Goal: Task Accomplishment & Management: Use online tool/utility

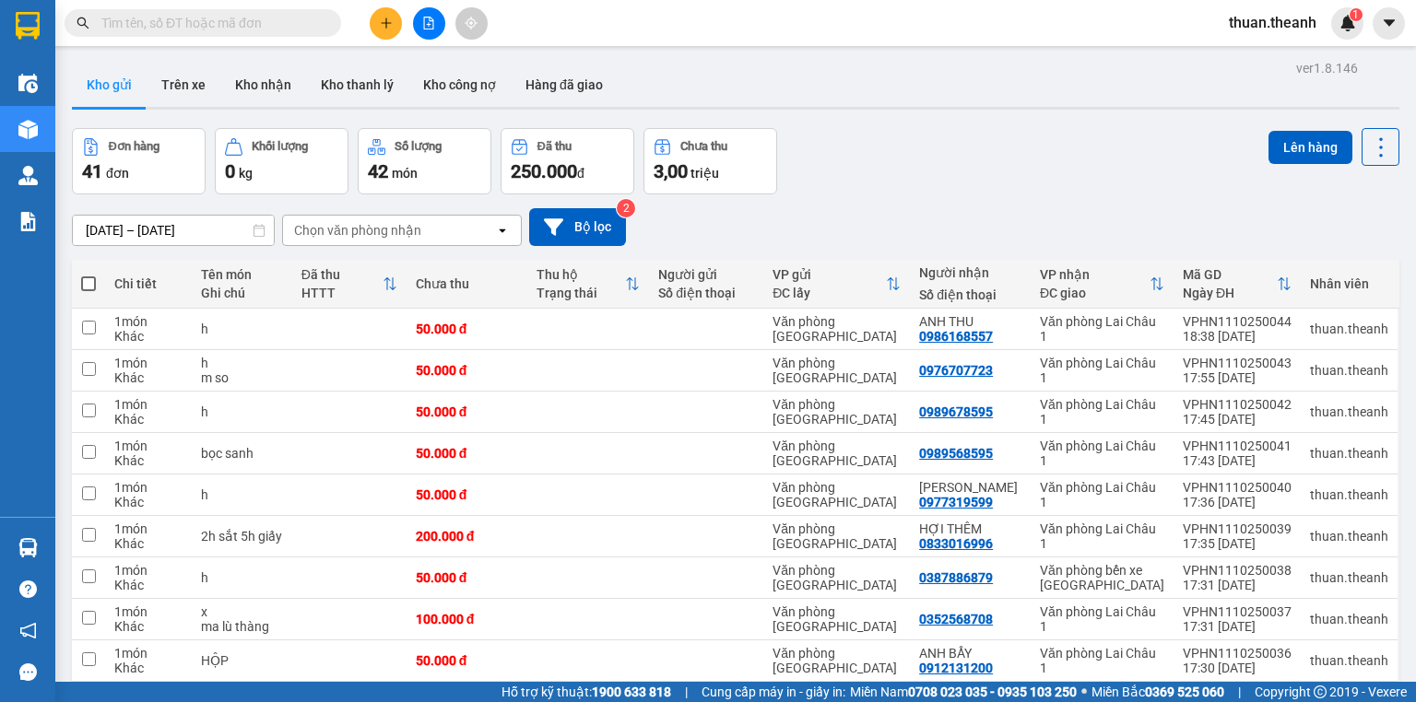
click at [88, 282] on span at bounding box center [88, 284] width 15 height 15
click at [88, 275] on input "checkbox" at bounding box center [88, 275] width 0 height 0
checkbox input "true"
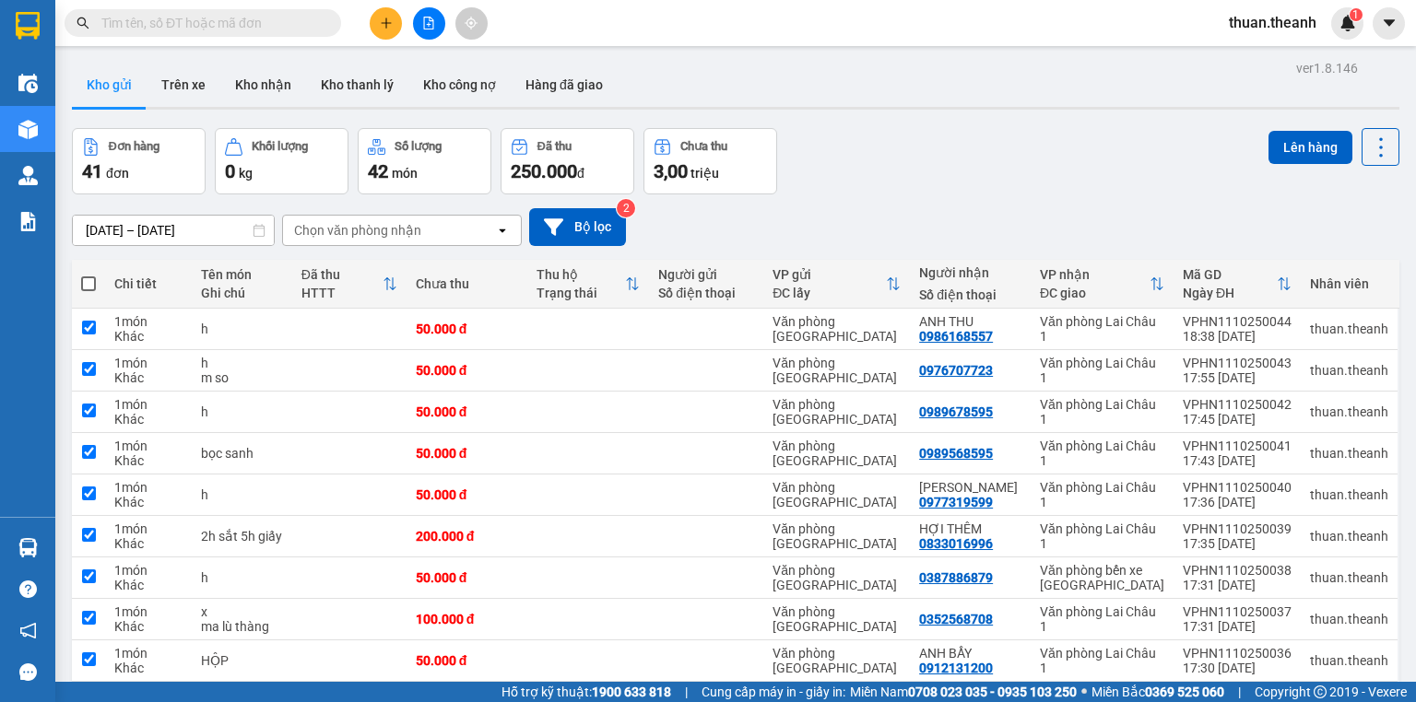
checkbox input "true"
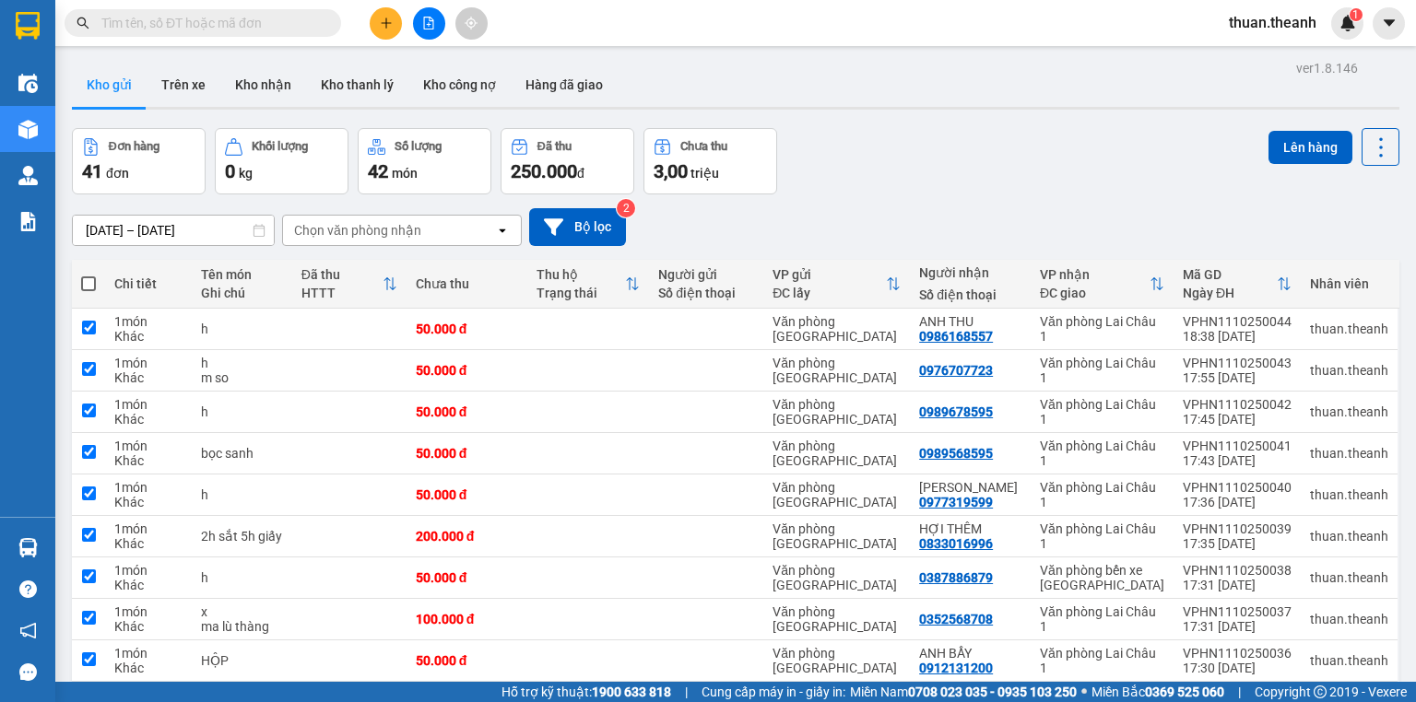
checkbox input "true"
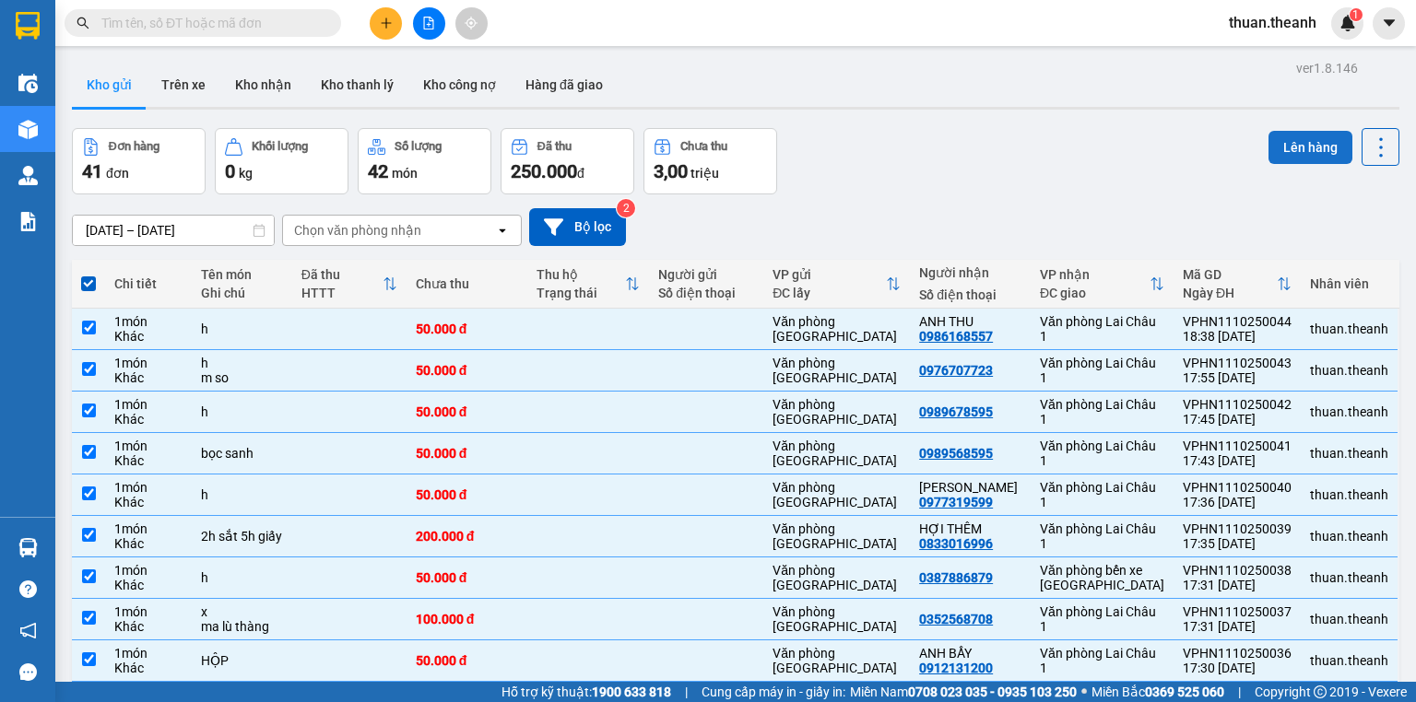
click at [1305, 145] on button "Lên hàng" at bounding box center [1310, 147] width 84 height 33
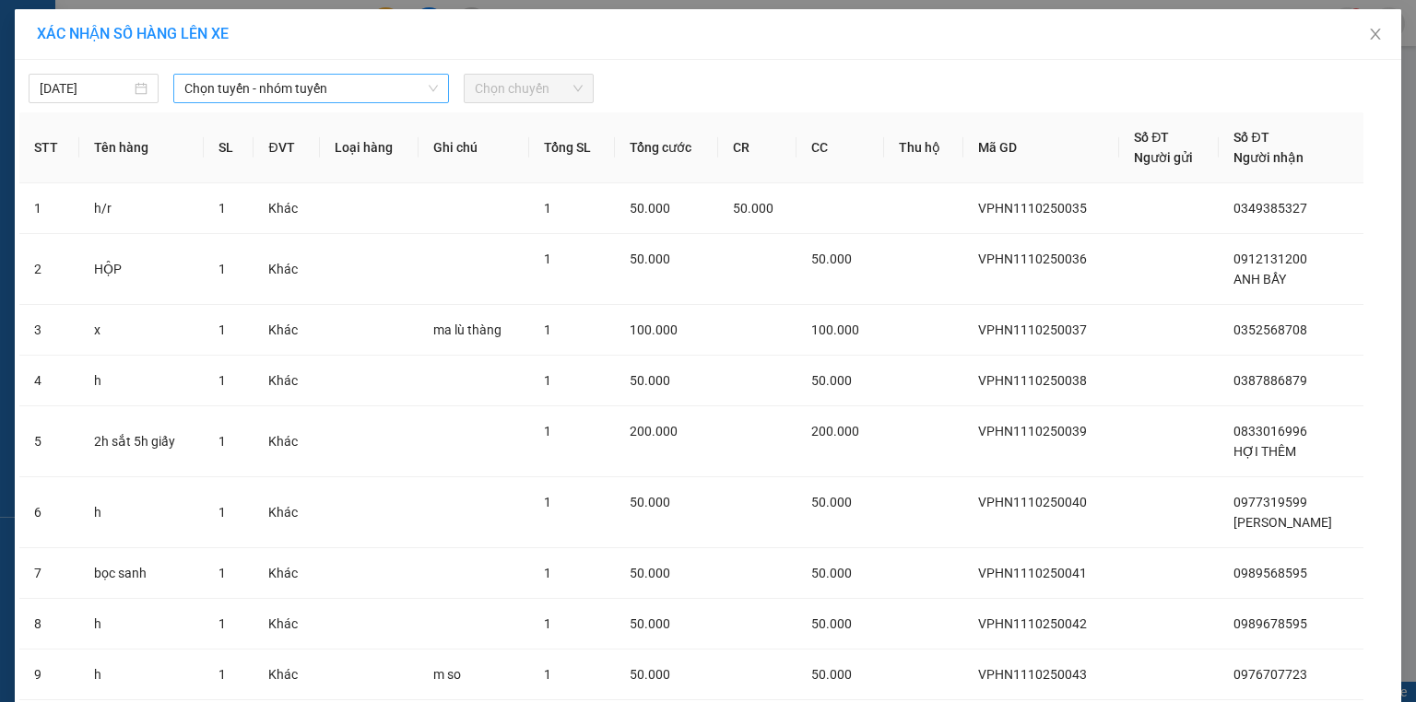
click at [310, 102] on div "Chọn tuyến - nhóm tuyến" at bounding box center [311, 88] width 276 height 29
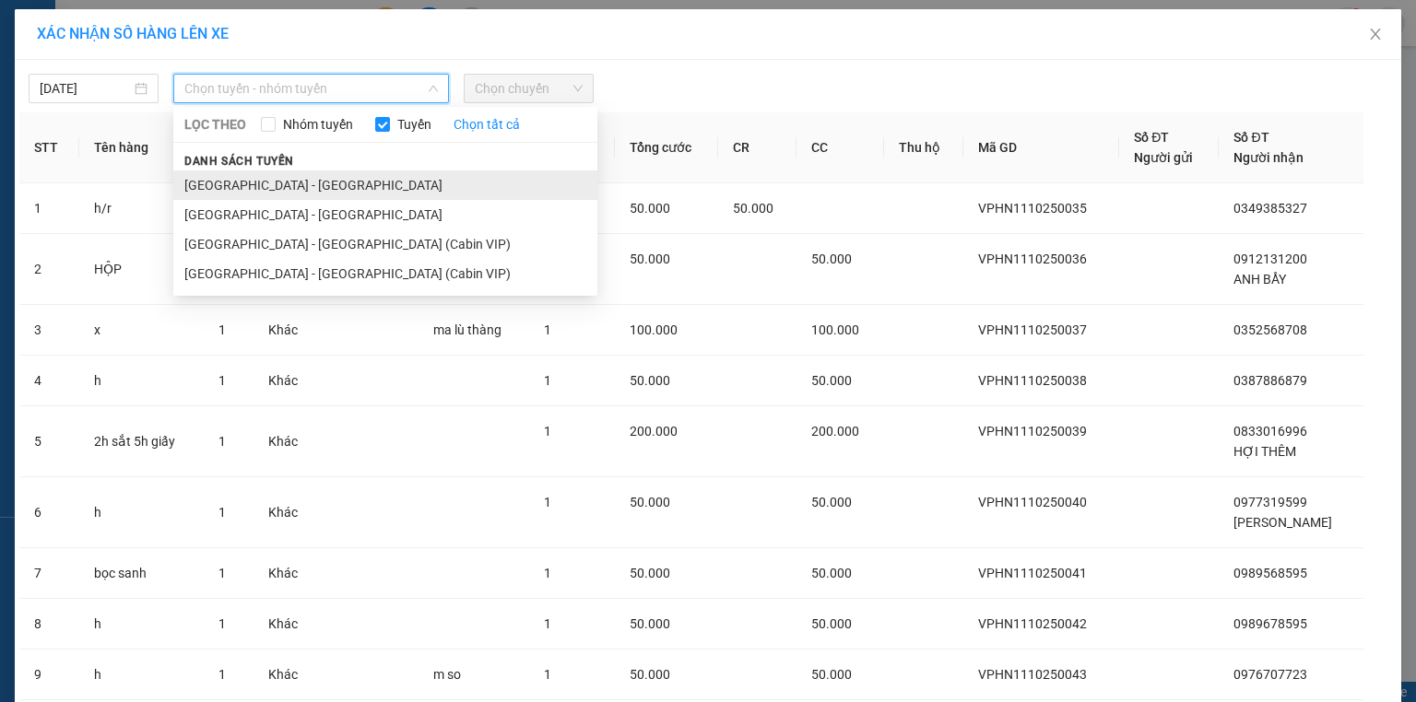
click at [309, 177] on li "[GEOGRAPHIC_DATA] - [GEOGRAPHIC_DATA]" at bounding box center [385, 185] width 424 height 29
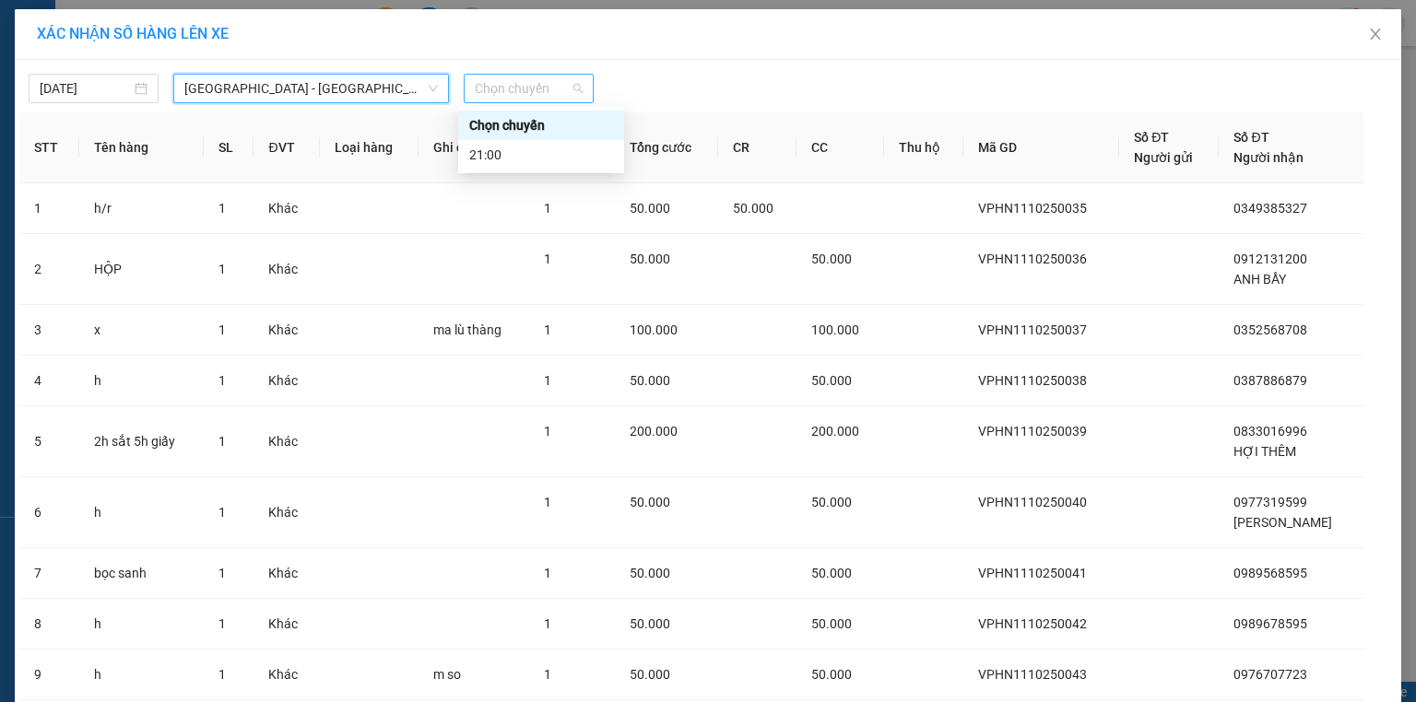
click at [558, 100] on span "Chọn chuyến" at bounding box center [529, 89] width 108 height 28
click at [542, 148] on div "21:00" at bounding box center [541, 155] width 144 height 20
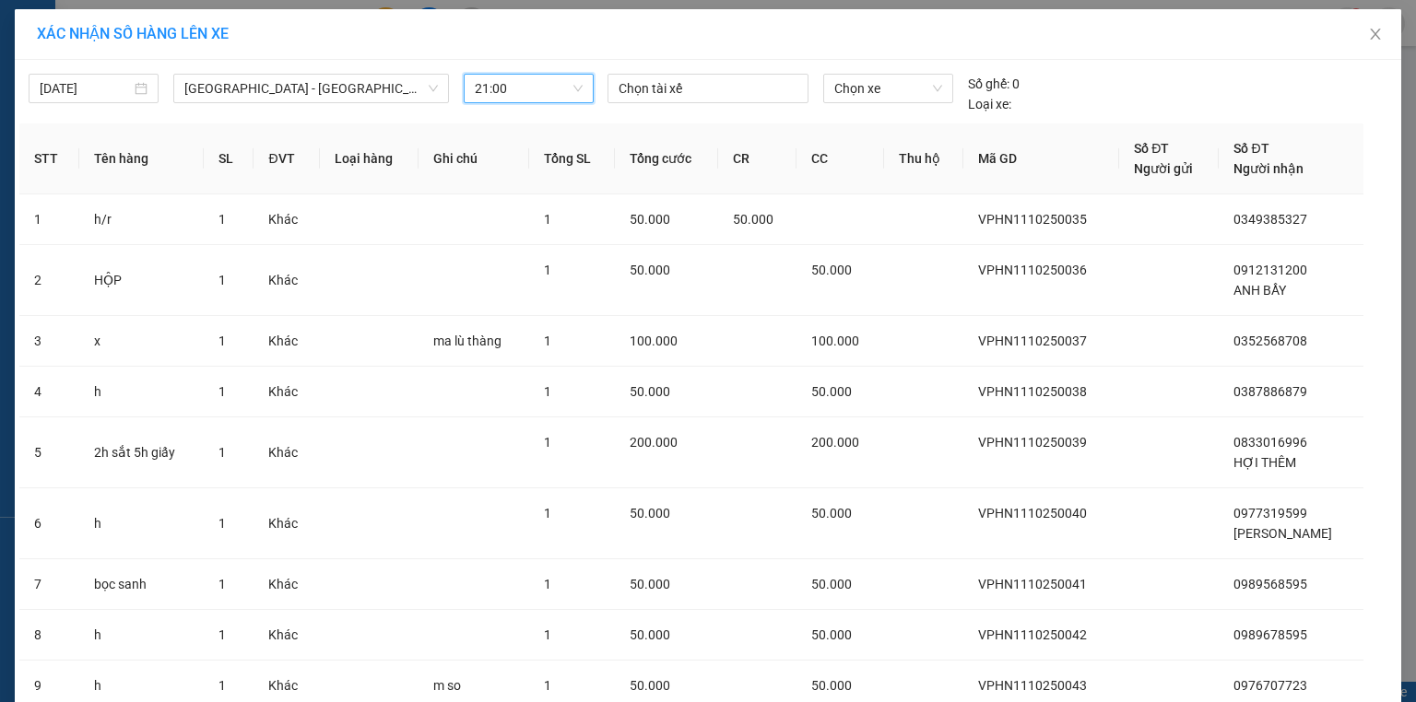
click at [513, 92] on span "21:00" at bounding box center [529, 89] width 108 height 28
click at [515, 123] on div "Chọn chuyến" at bounding box center [541, 125] width 144 height 20
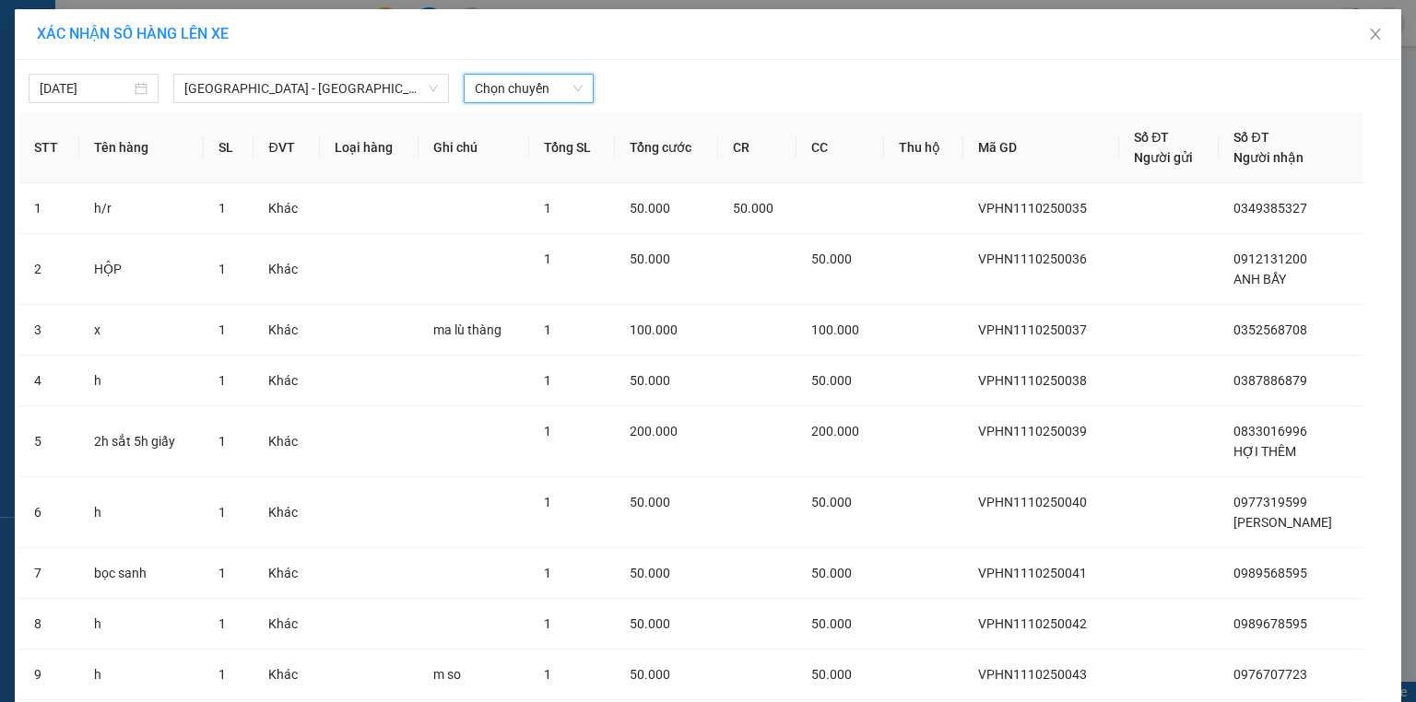
click at [514, 89] on span "Chọn chuyến" at bounding box center [529, 89] width 108 height 28
click at [508, 145] on div "21:00" at bounding box center [541, 155] width 144 height 20
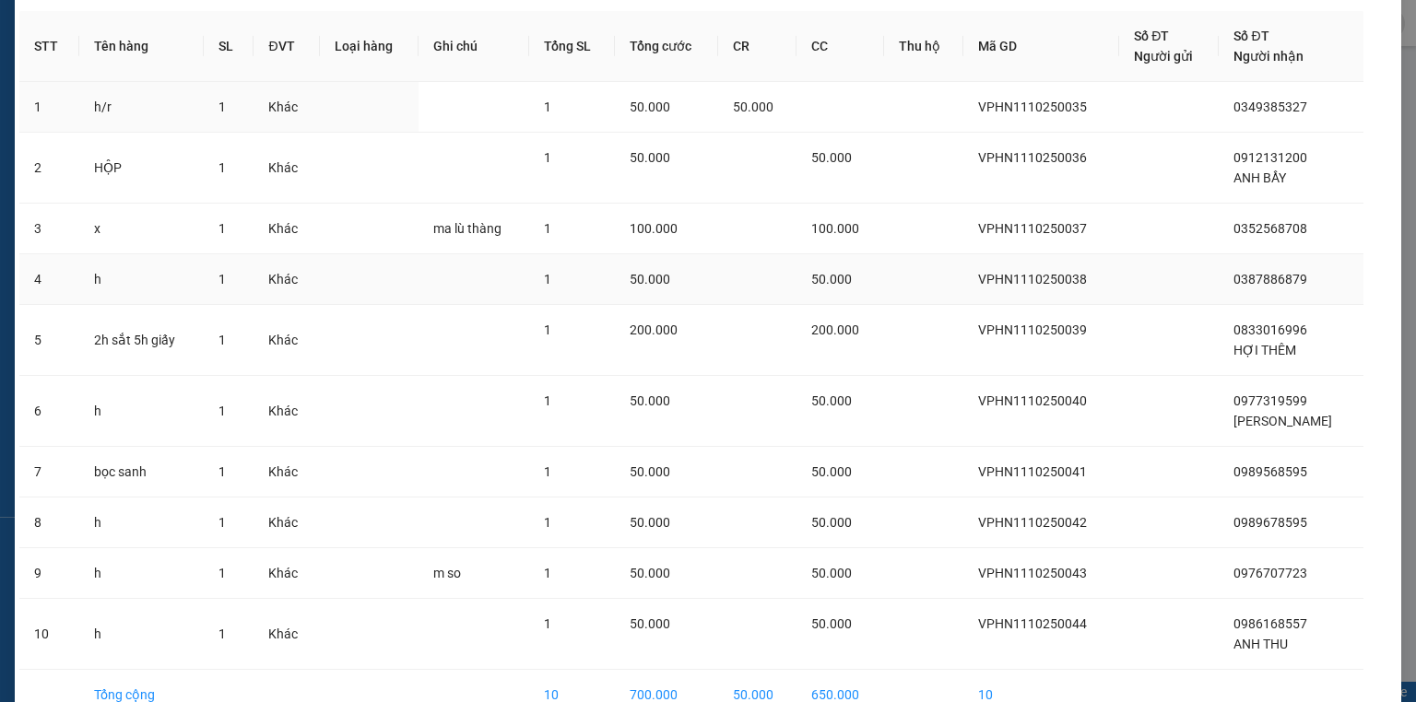
scroll to position [212, 0]
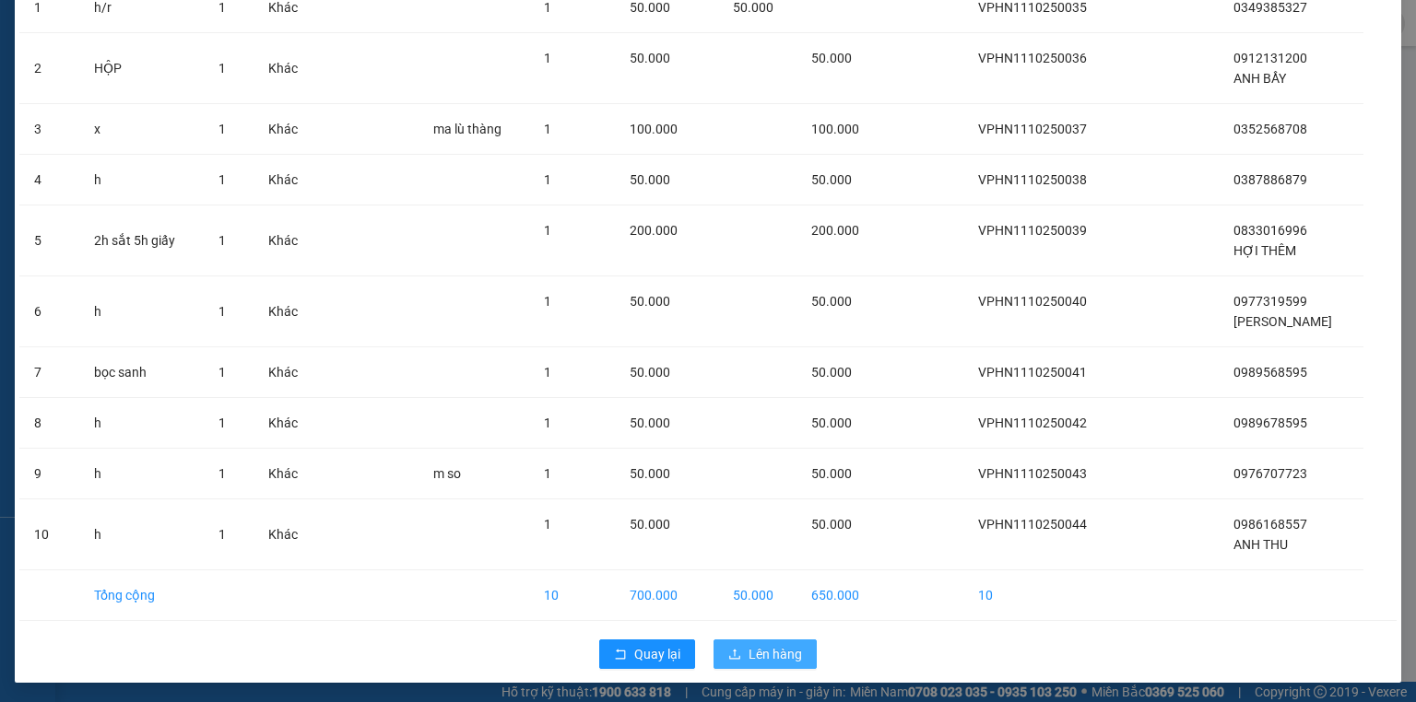
click at [760, 653] on span "Lên hàng" at bounding box center [775, 654] width 53 height 20
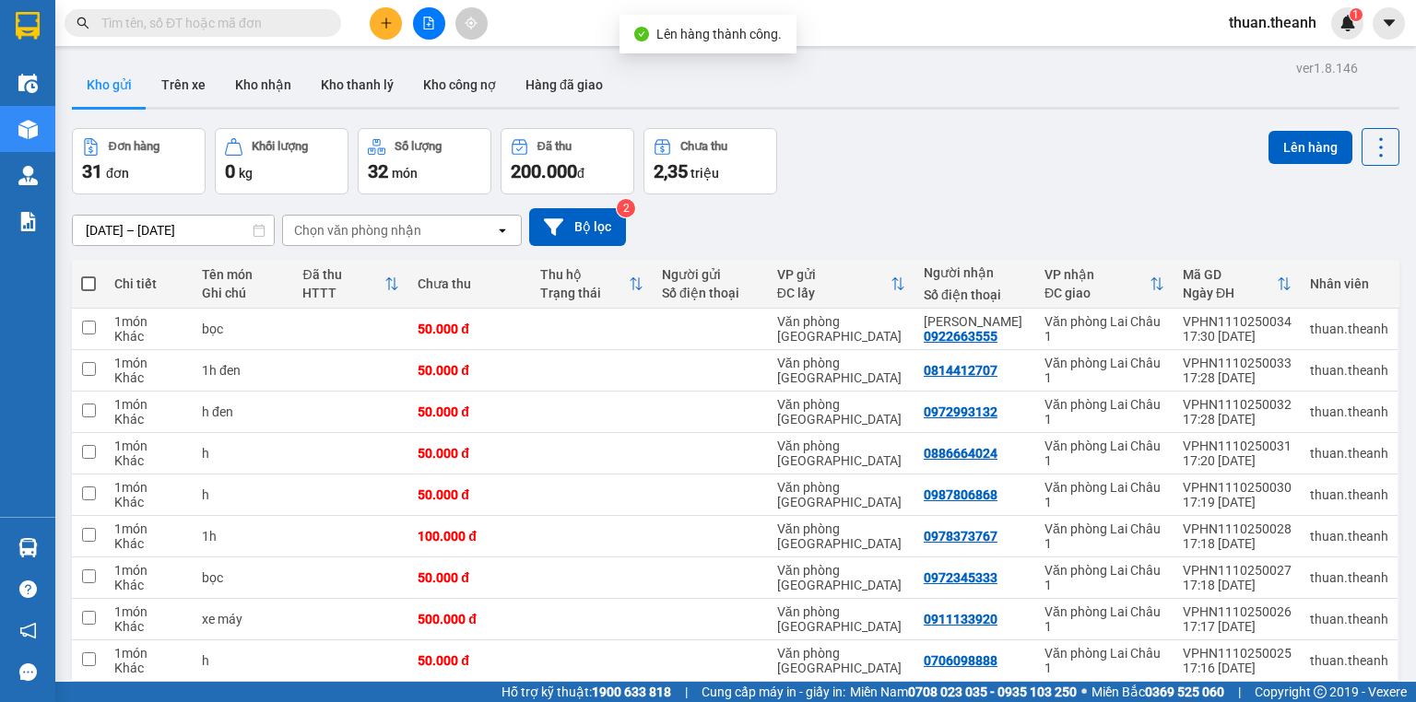
click at [92, 281] on span at bounding box center [88, 284] width 15 height 15
click at [88, 275] on input "checkbox" at bounding box center [88, 275] width 0 height 0
checkbox input "true"
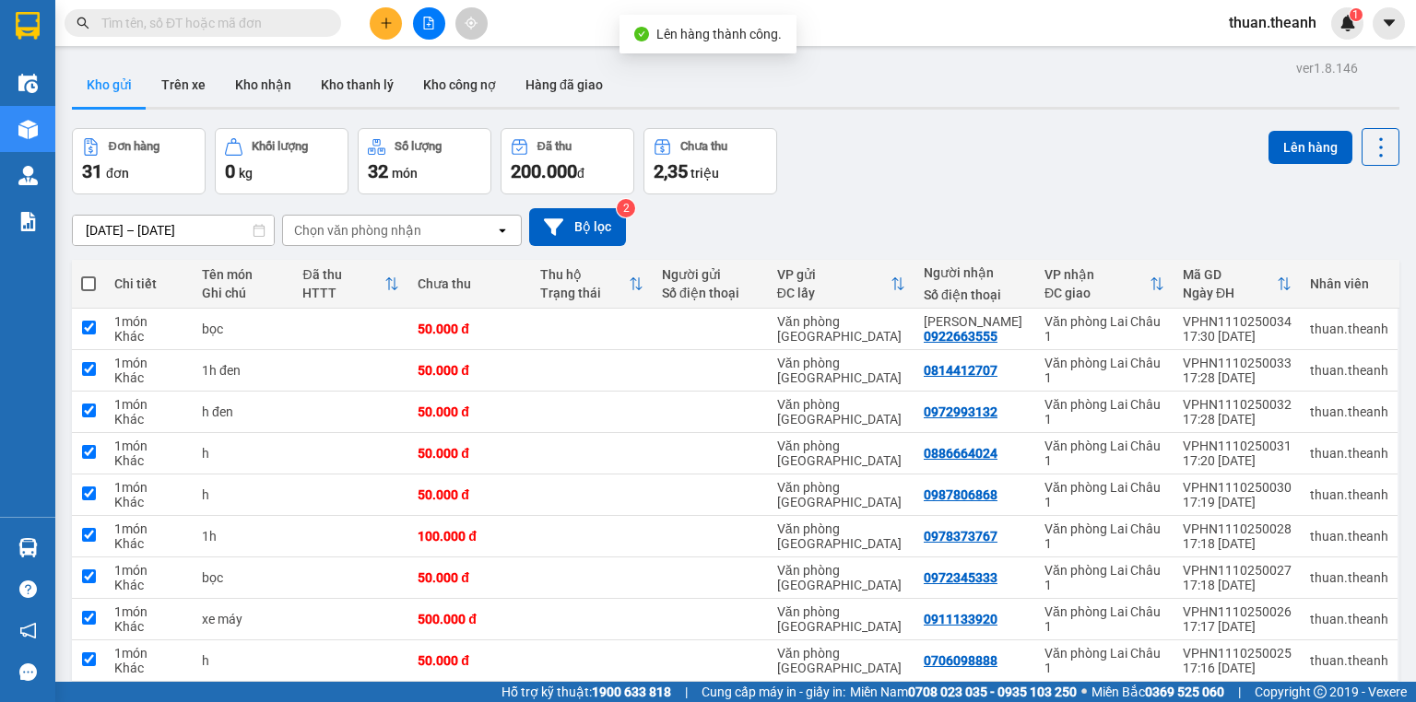
checkbox input "true"
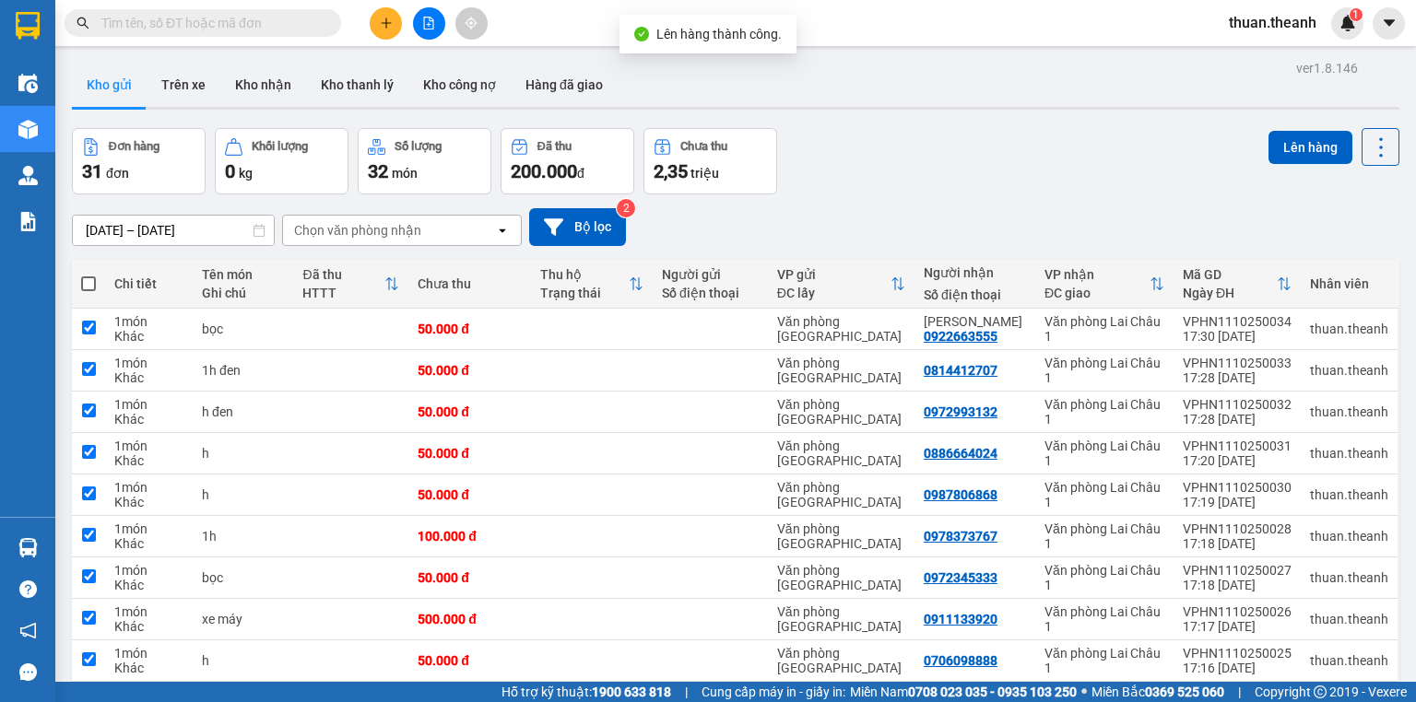
checkbox input "true"
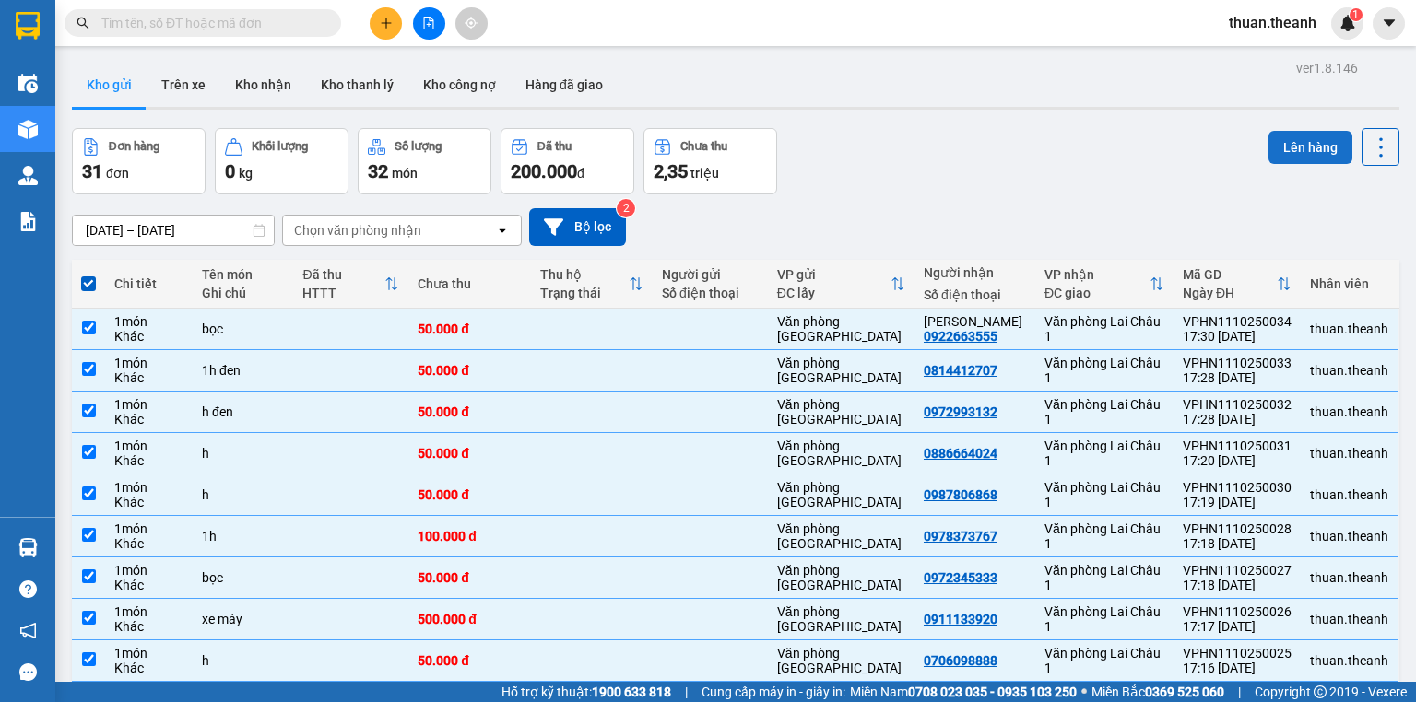
click at [1314, 146] on button "Lên hàng" at bounding box center [1310, 147] width 84 height 33
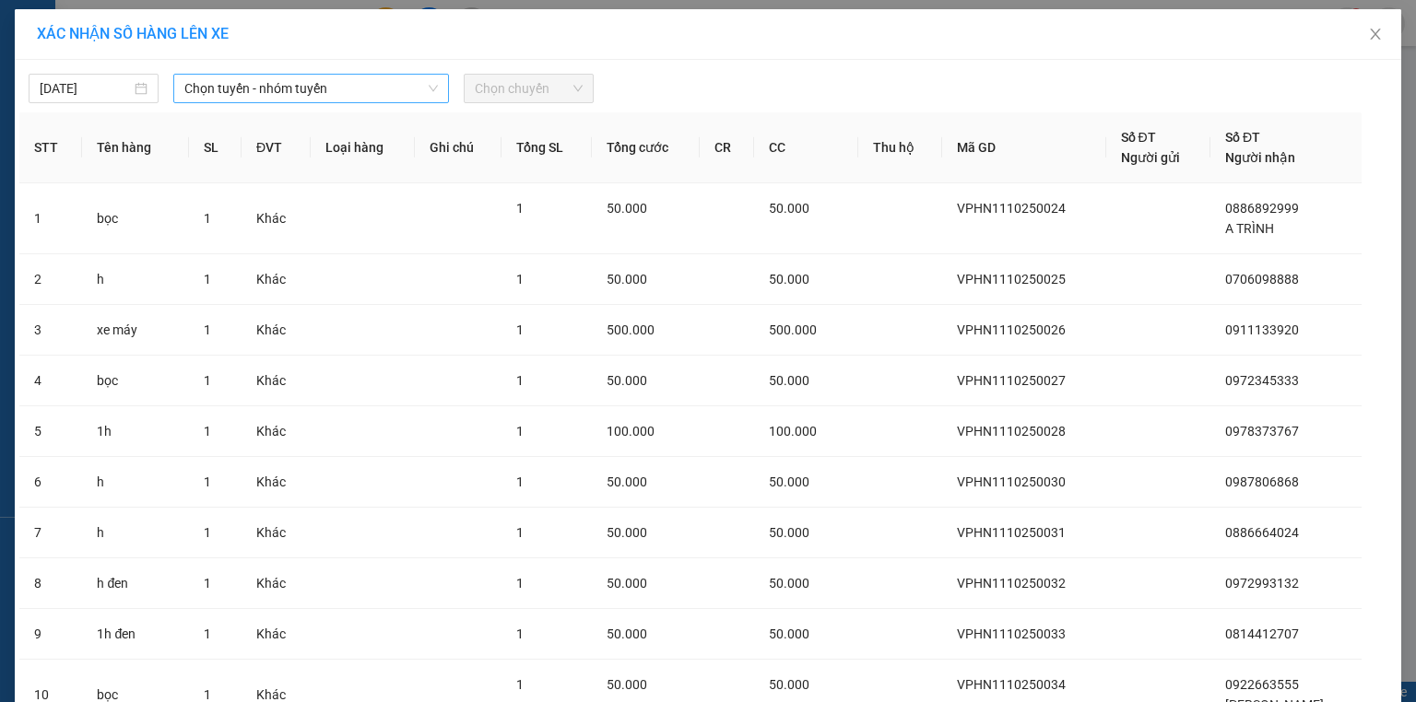
click at [198, 85] on span "Chọn tuyến - nhóm tuyến" at bounding box center [310, 89] width 253 height 28
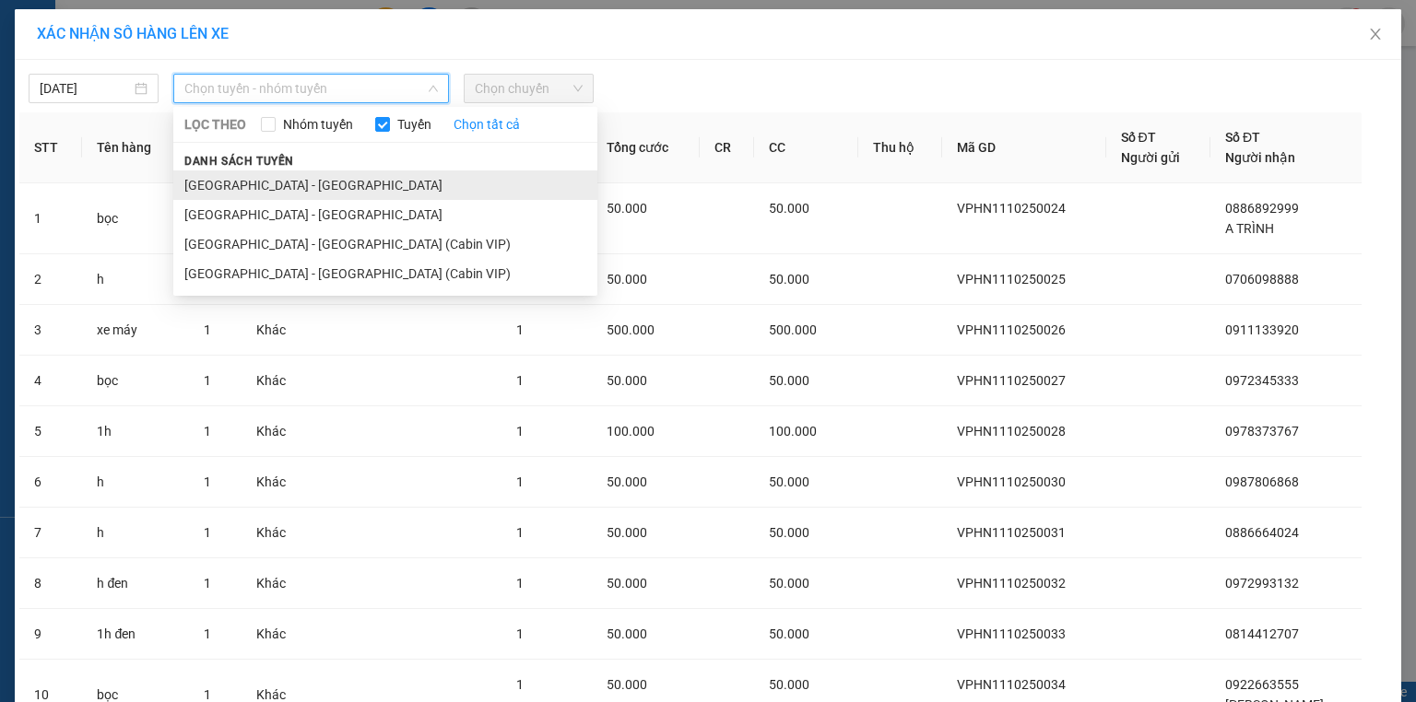
click at [237, 183] on li "[GEOGRAPHIC_DATA] - [GEOGRAPHIC_DATA]" at bounding box center [385, 185] width 424 height 29
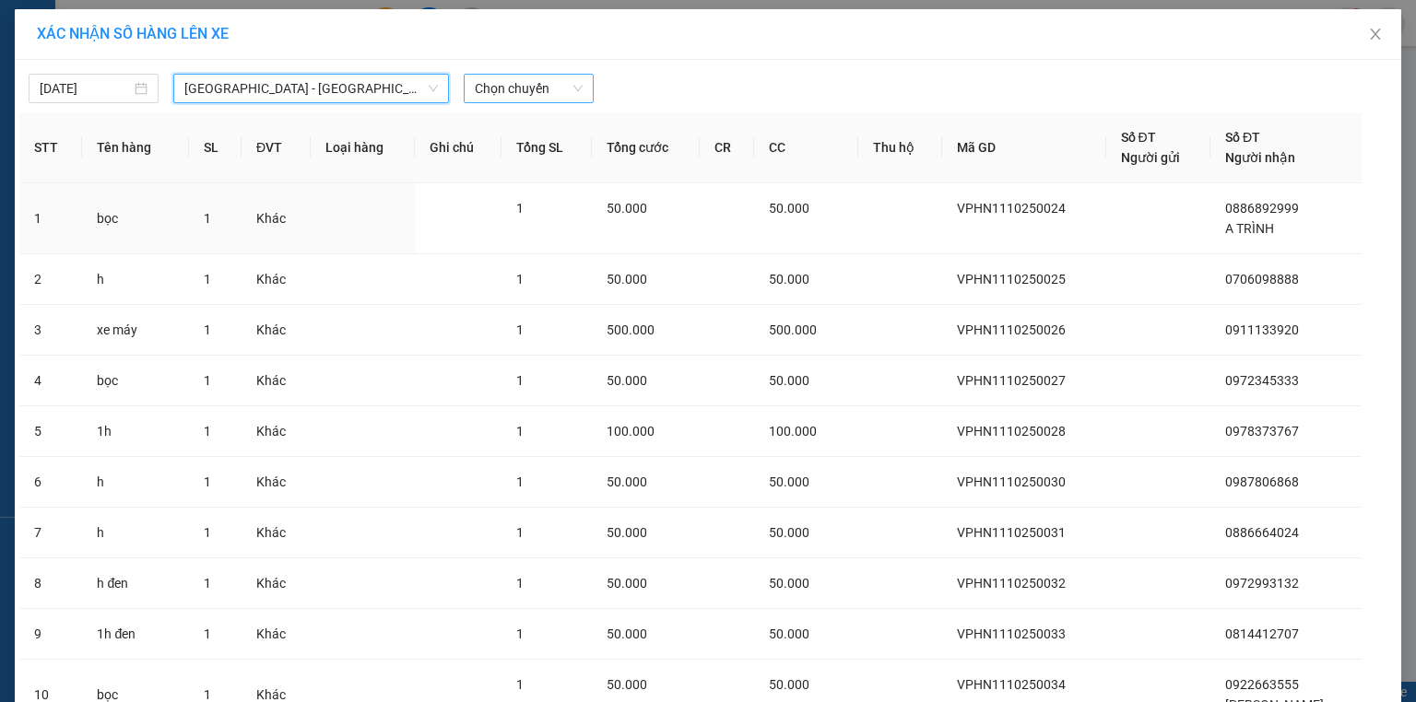
click at [501, 98] on span "Chọn chuyến" at bounding box center [529, 89] width 108 height 28
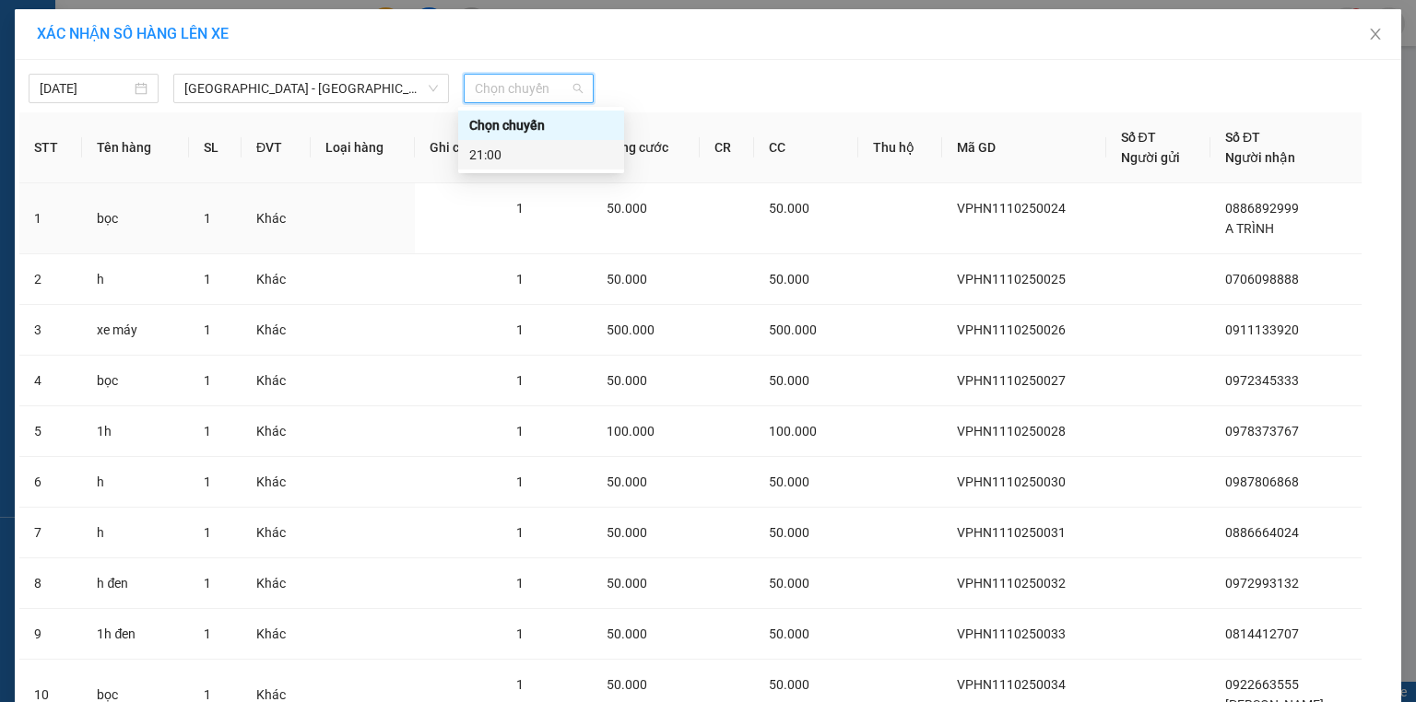
click at [505, 148] on div "21:00" at bounding box center [541, 155] width 144 height 20
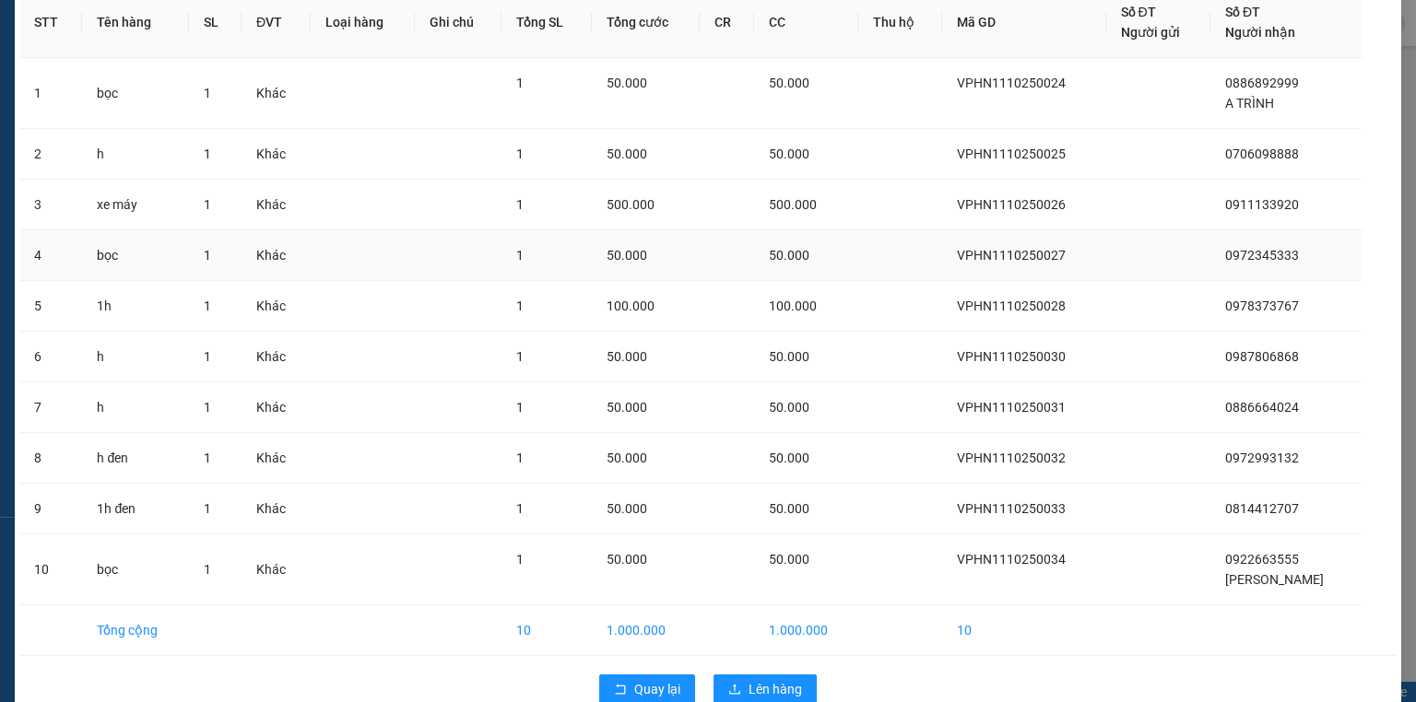
scroll to position [171, 0]
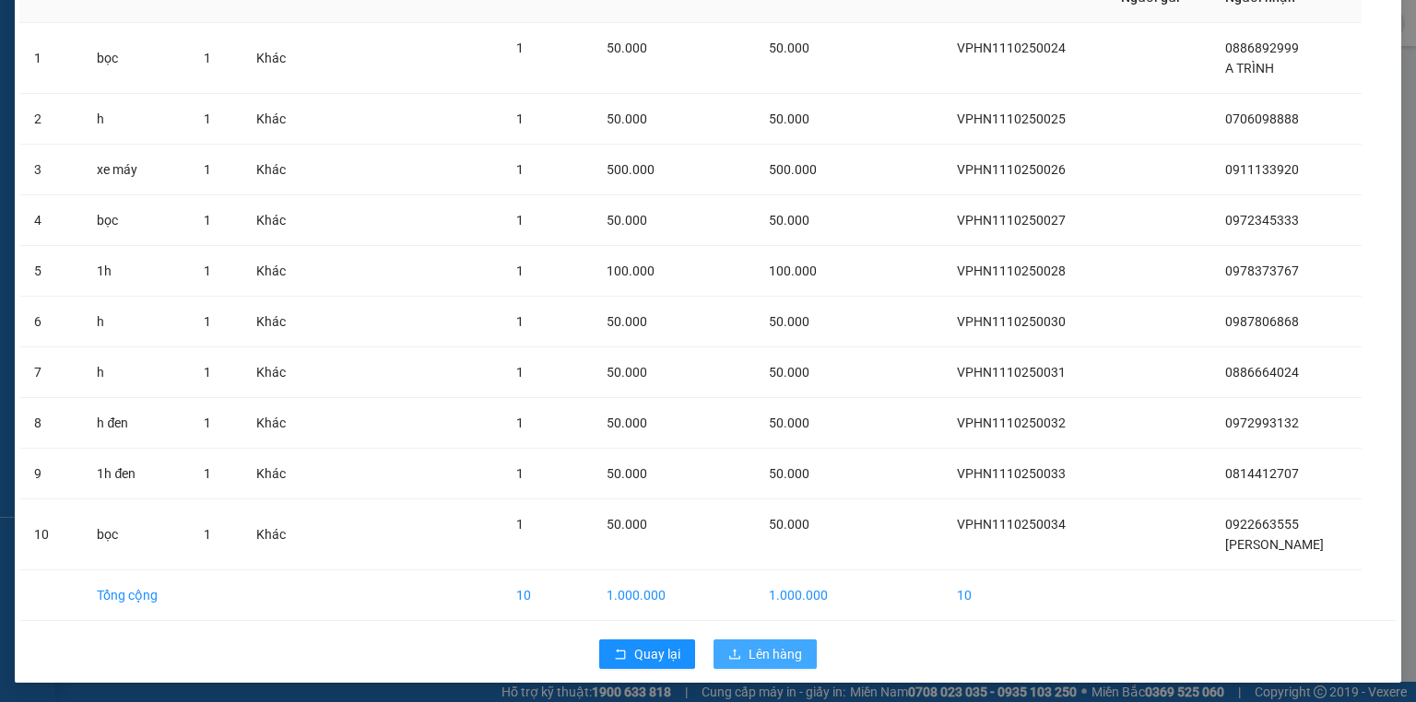
click at [760, 649] on span "Lên hàng" at bounding box center [775, 654] width 53 height 20
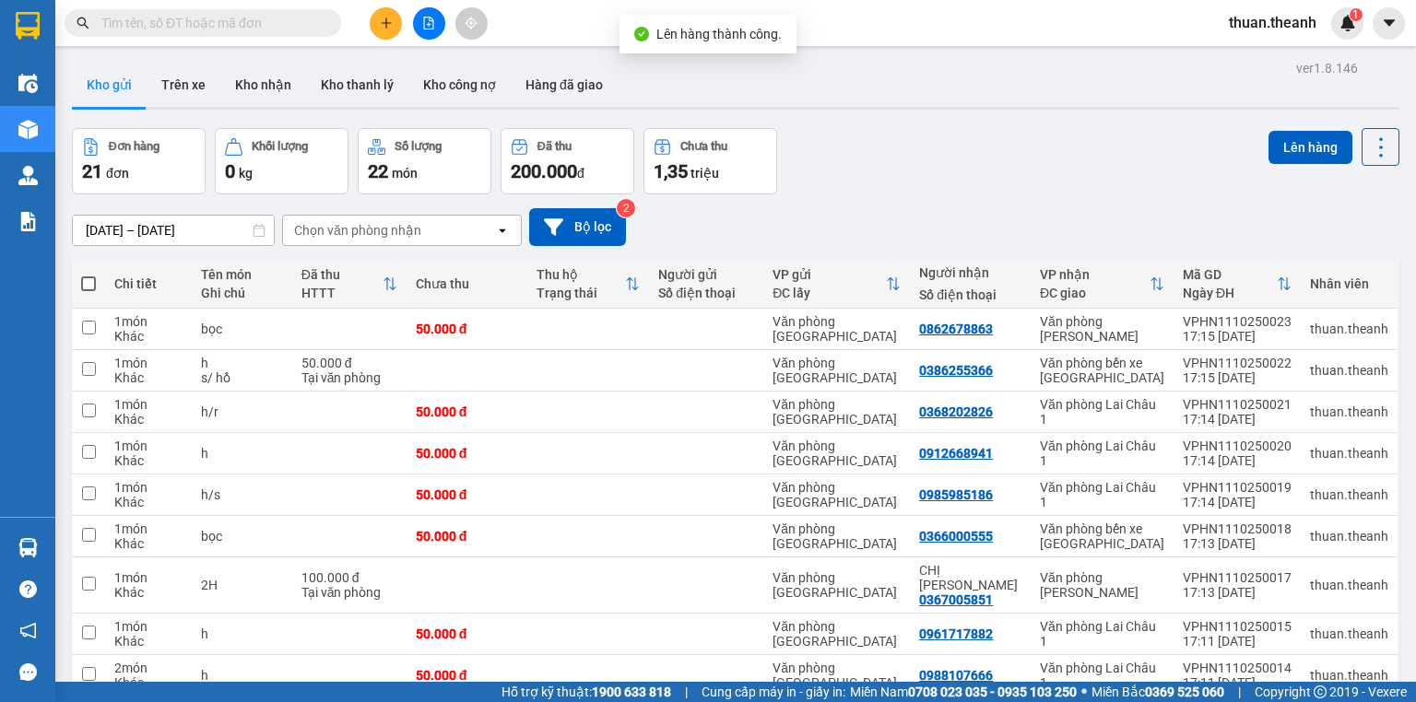
click at [89, 282] on span at bounding box center [88, 284] width 15 height 15
click at [88, 275] on input "checkbox" at bounding box center [88, 275] width 0 height 0
checkbox input "true"
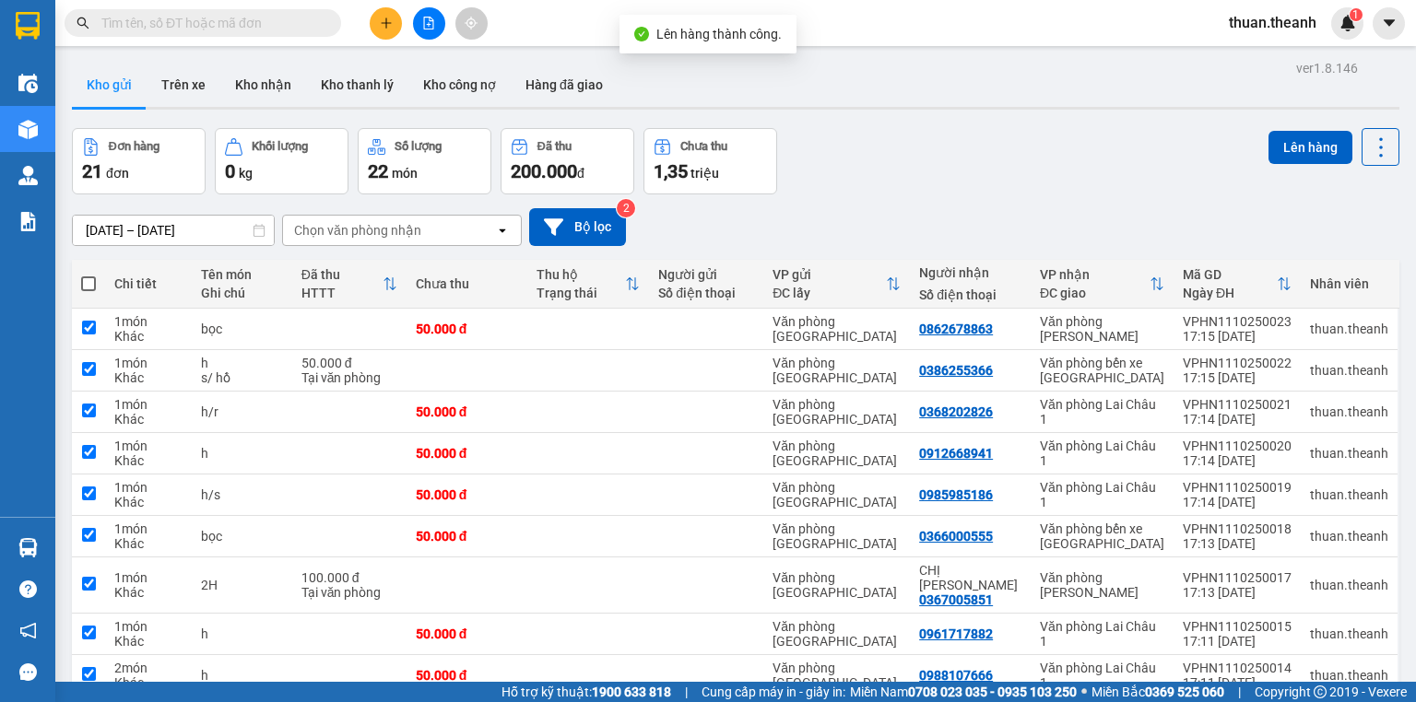
checkbox input "true"
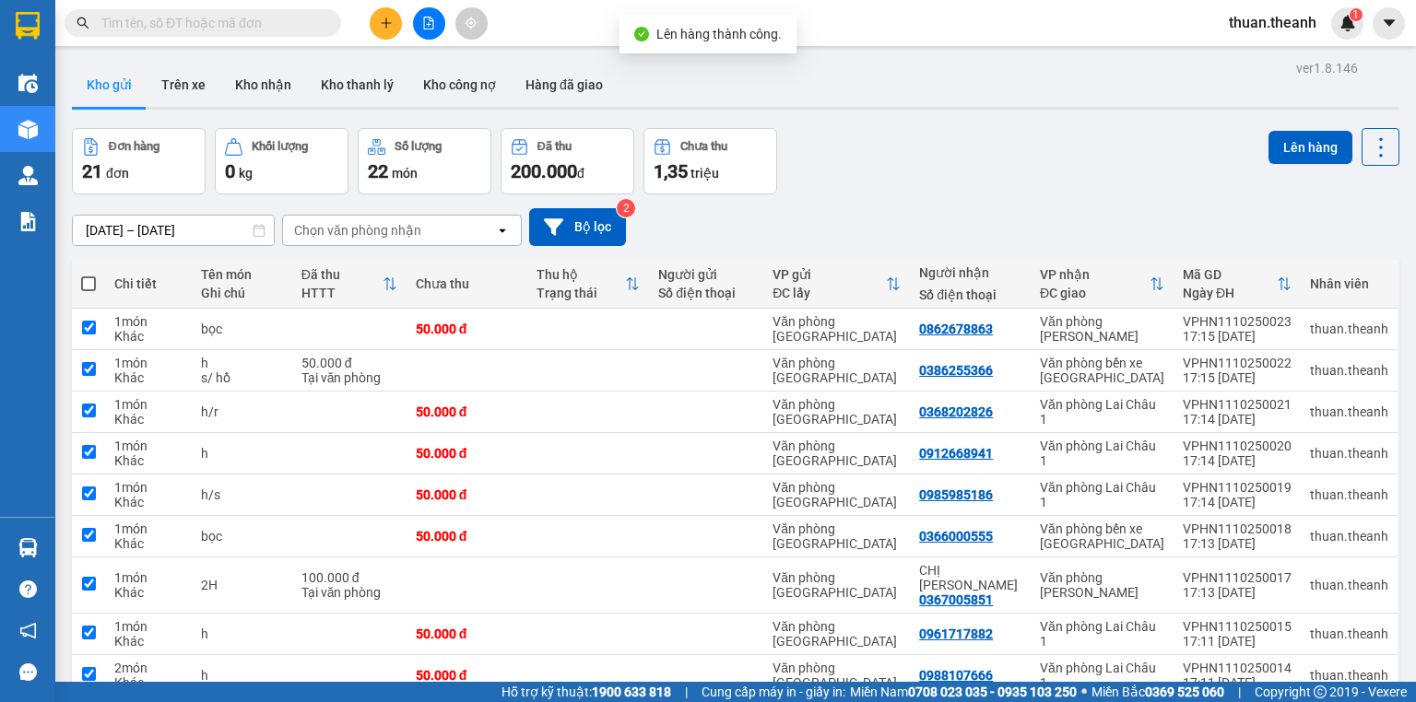
checkbox input "true"
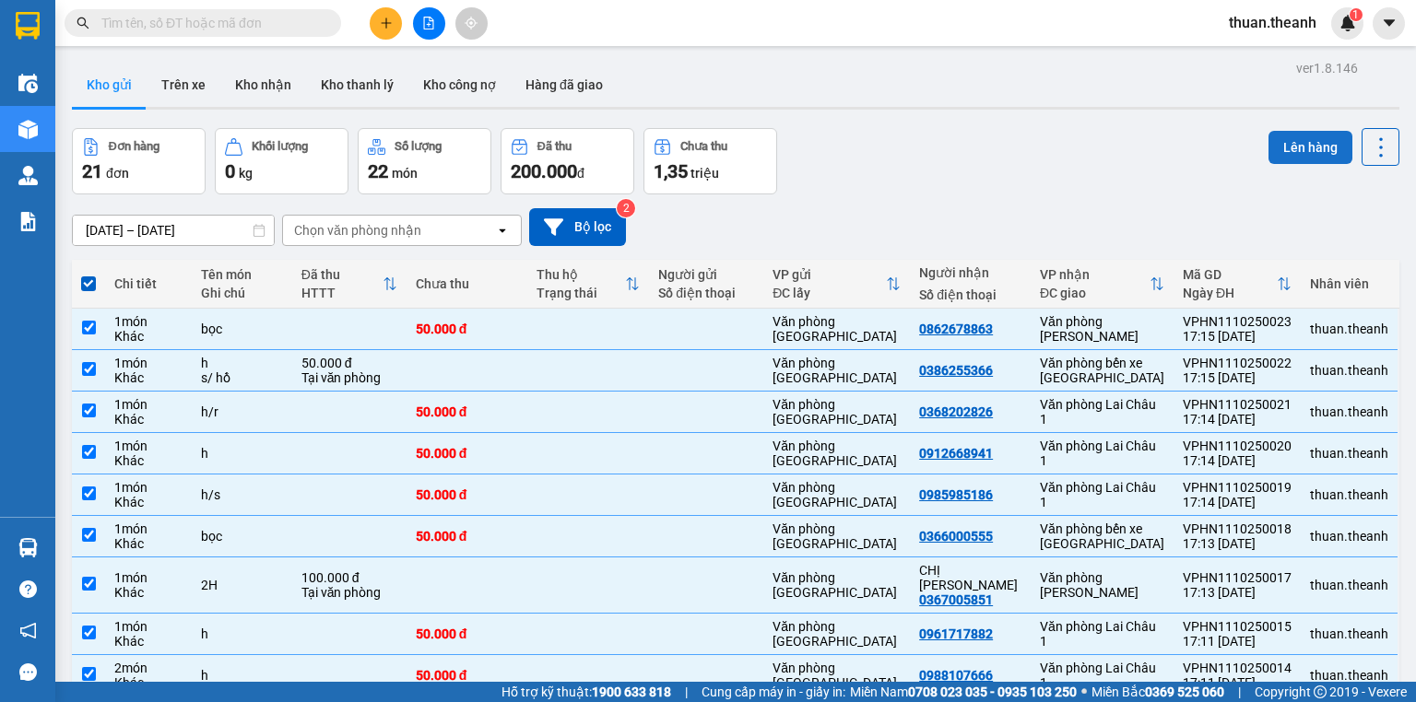
click at [1287, 147] on button "Lên hàng" at bounding box center [1310, 147] width 84 height 33
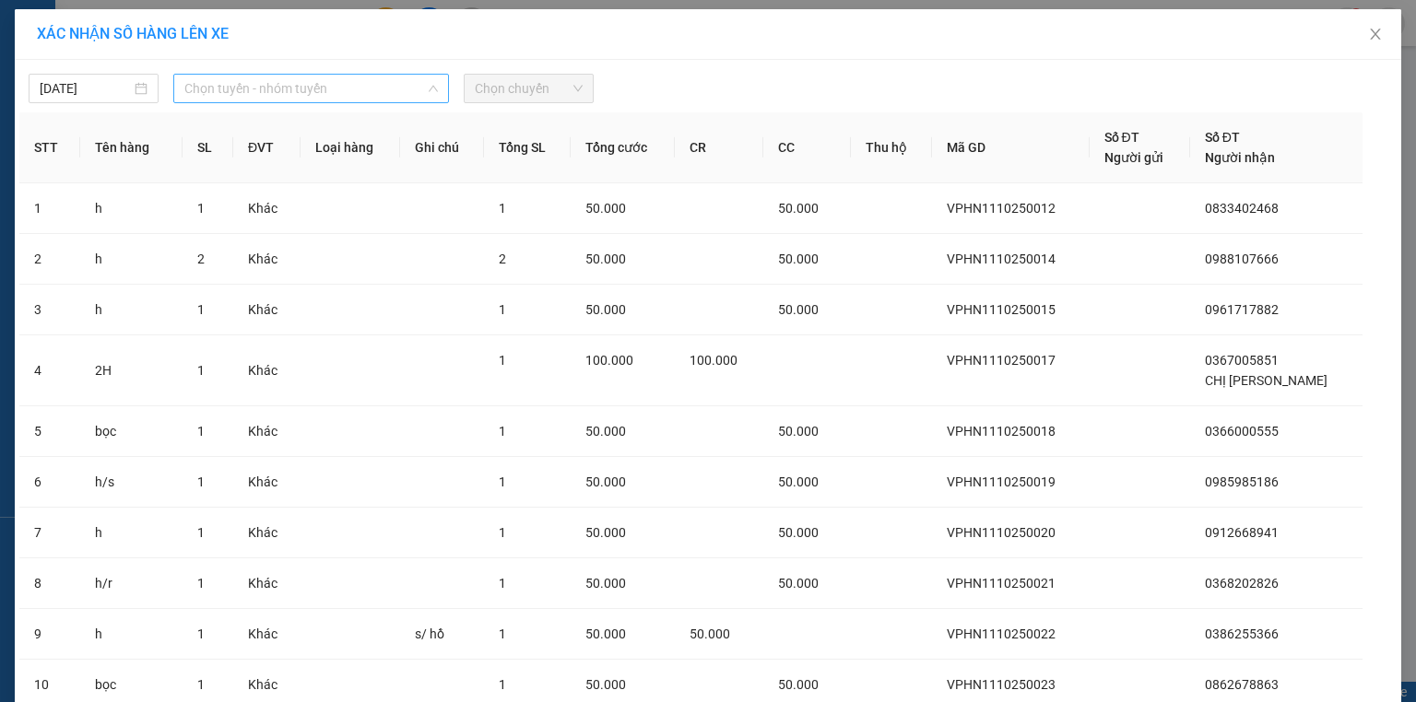
click at [312, 90] on span "Chọn tuyến - nhóm tuyến" at bounding box center [310, 89] width 253 height 28
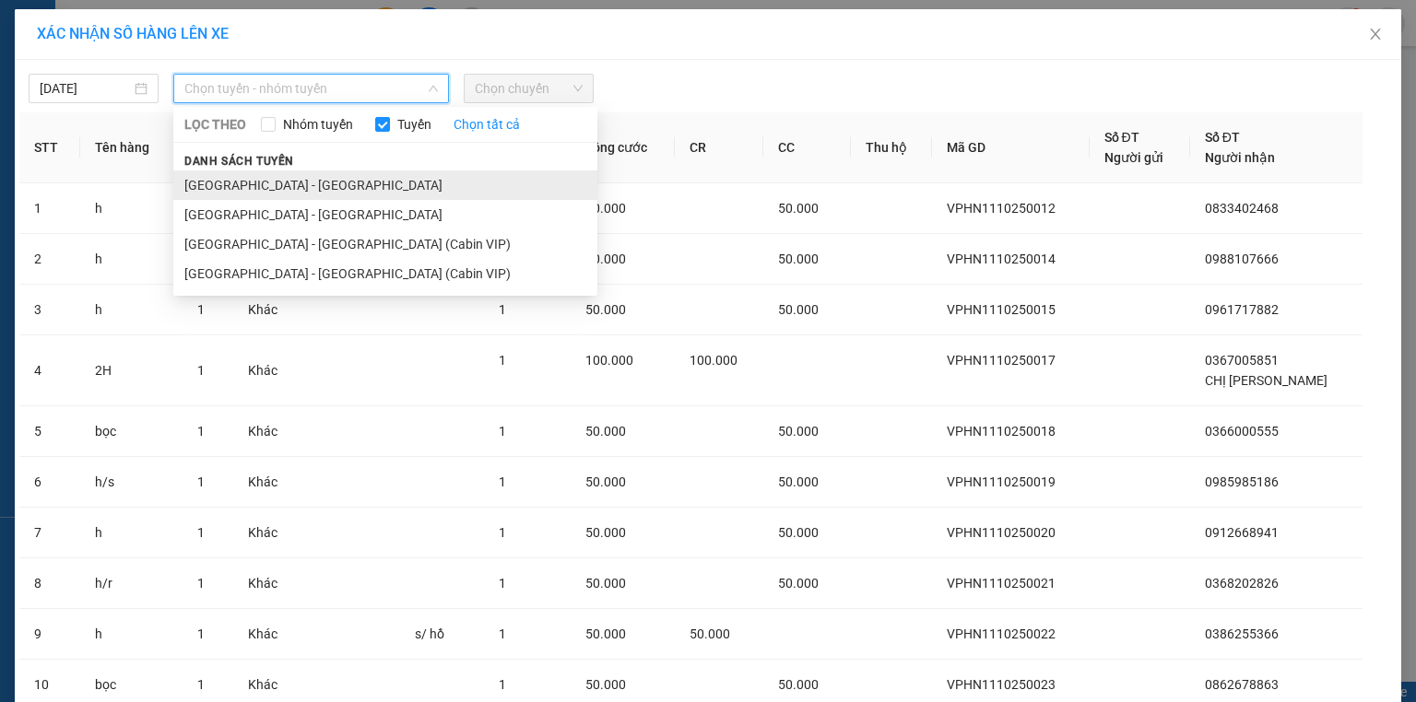
click at [307, 177] on li "[GEOGRAPHIC_DATA] - [GEOGRAPHIC_DATA]" at bounding box center [385, 185] width 424 height 29
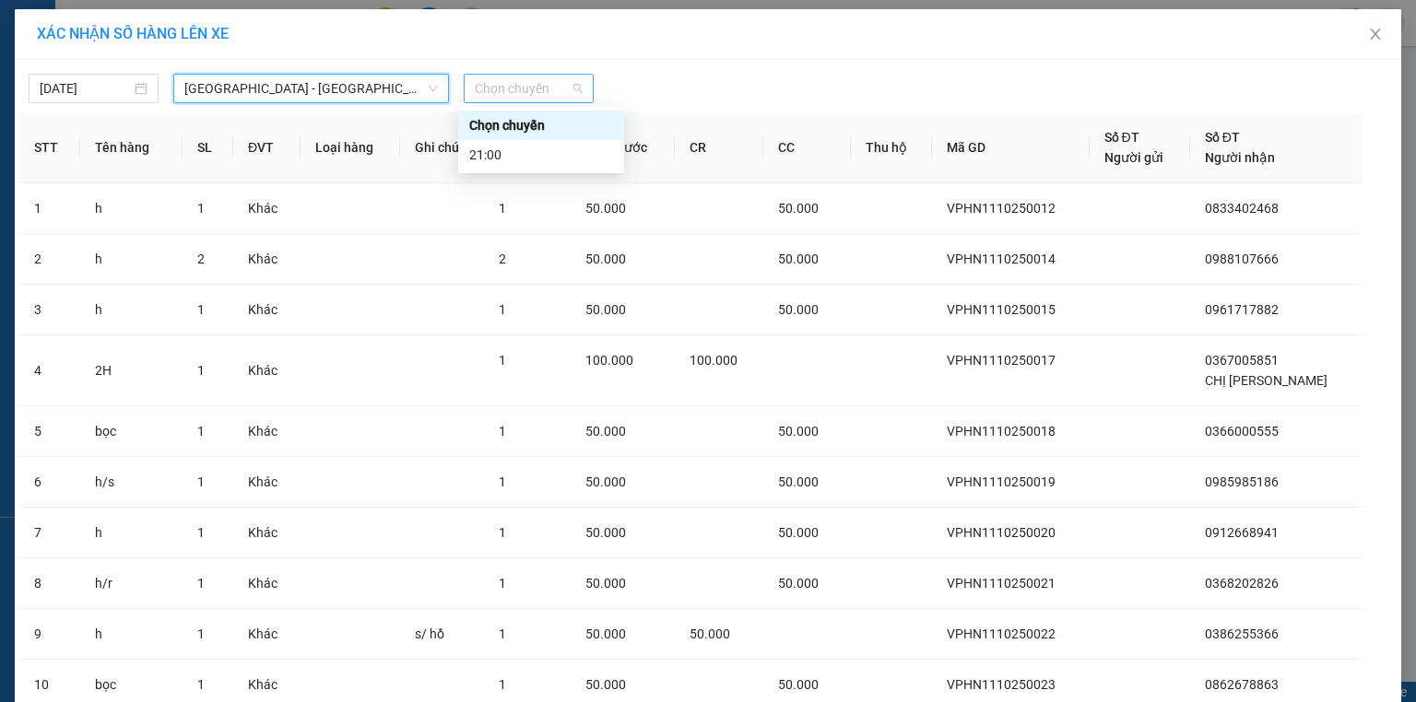
click at [542, 92] on span "Chọn chuyến" at bounding box center [529, 89] width 108 height 28
click at [527, 148] on div "21:00" at bounding box center [541, 155] width 144 height 20
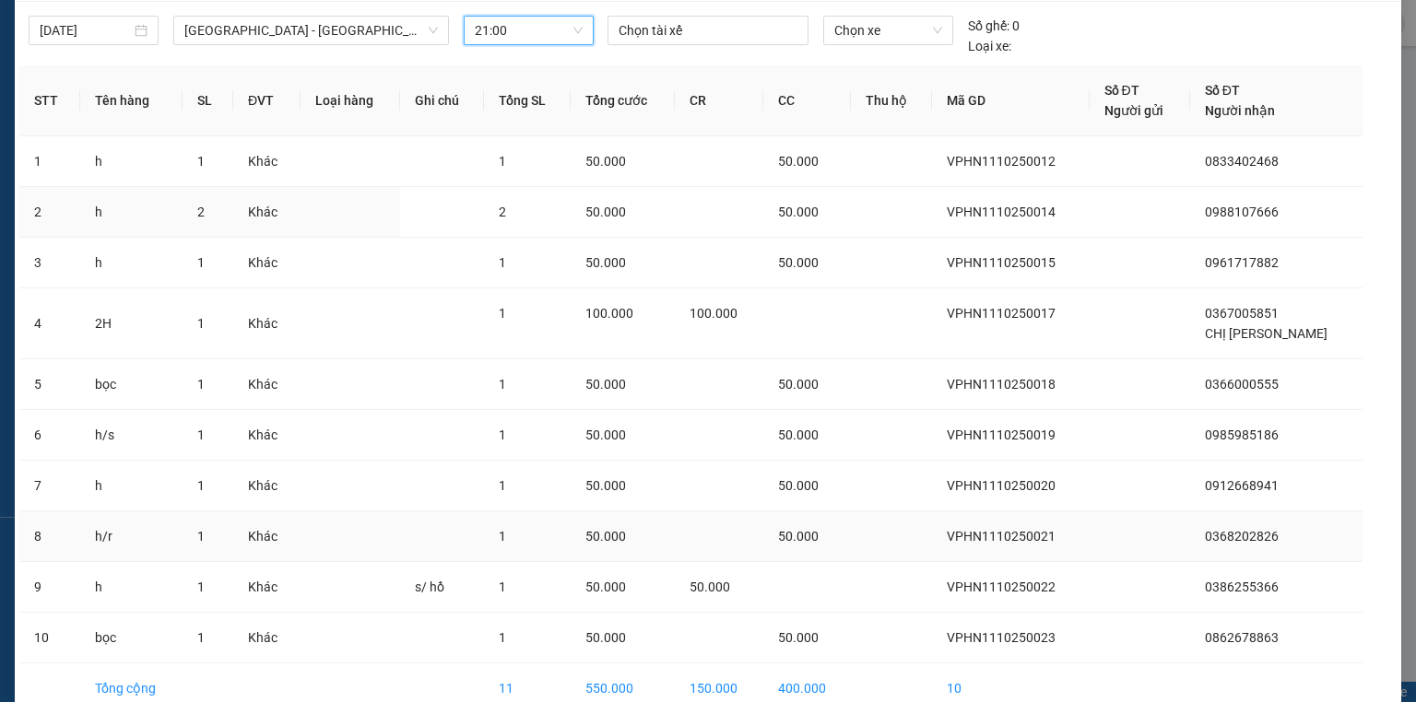
scroll to position [151, 0]
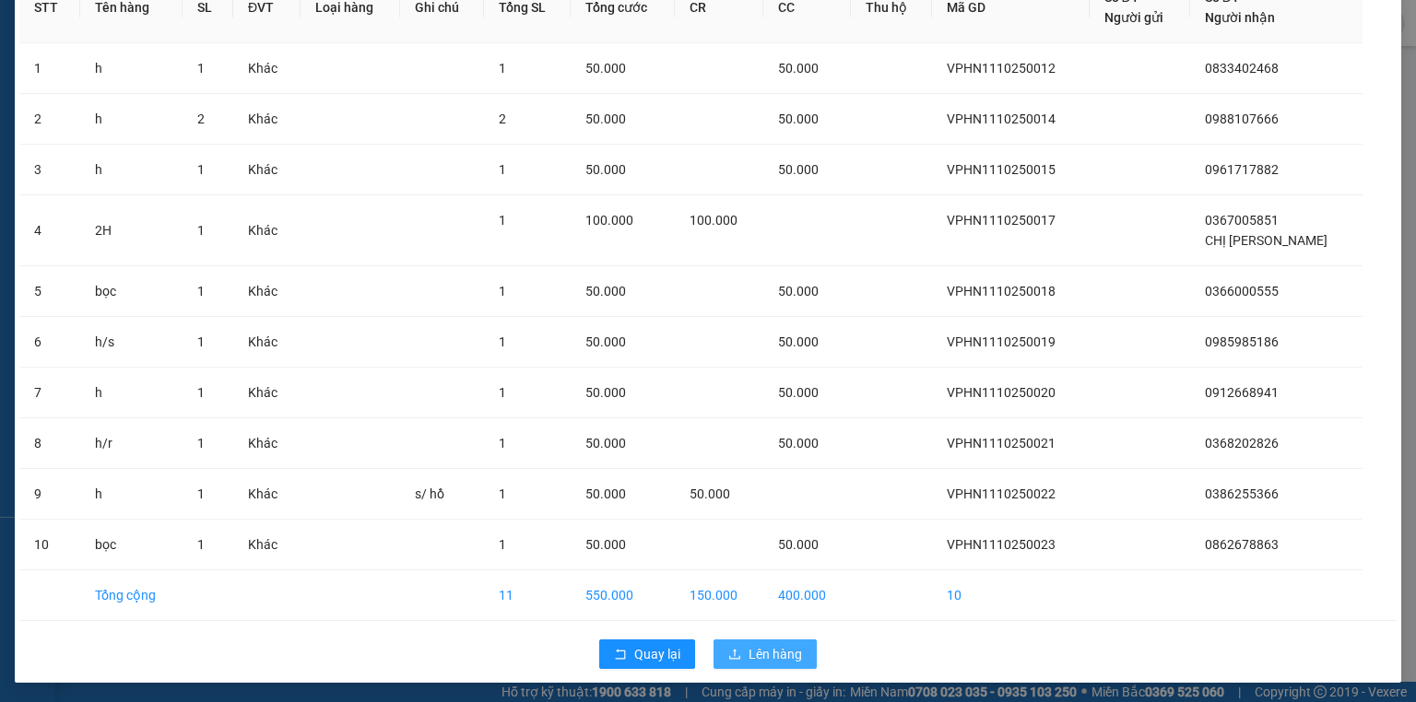
click at [751, 653] on span "Lên hàng" at bounding box center [775, 654] width 53 height 20
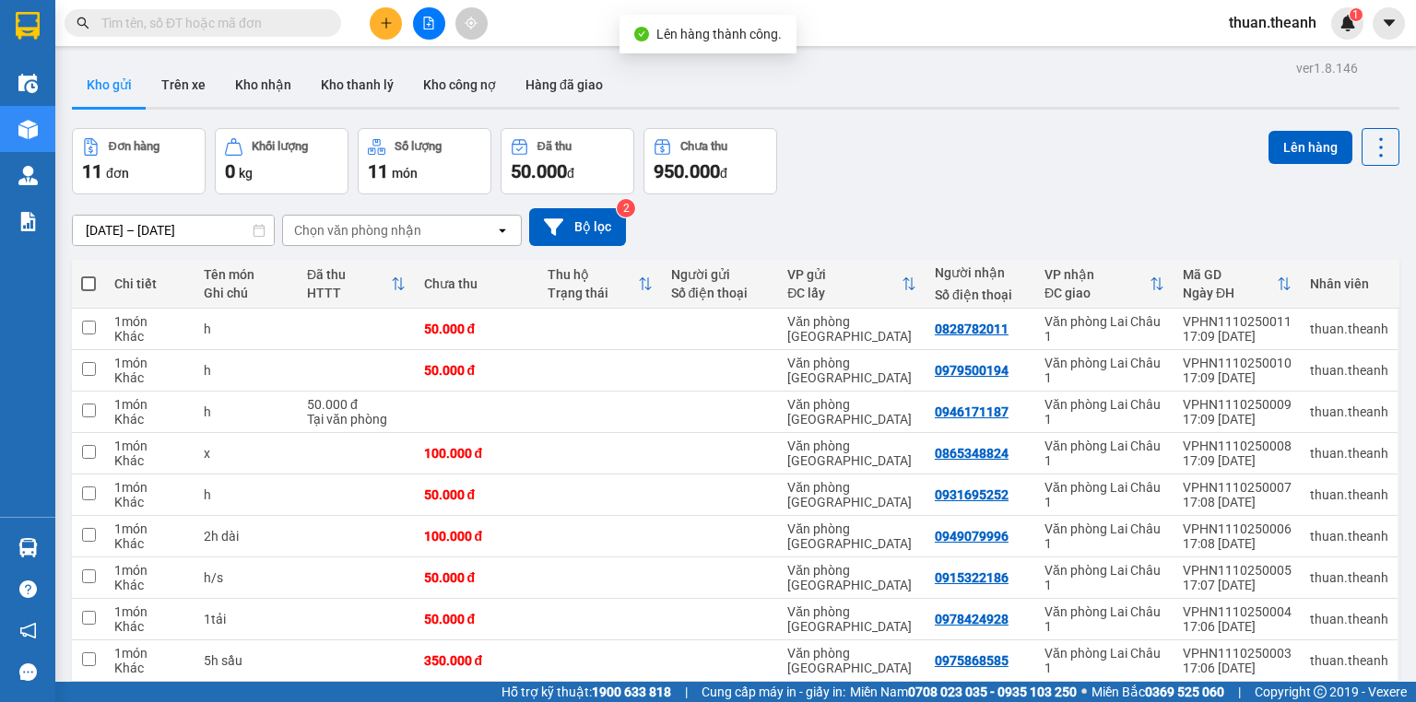
click at [92, 284] on span at bounding box center [88, 284] width 15 height 15
click at [88, 275] on input "checkbox" at bounding box center [88, 275] width 0 height 0
checkbox input "true"
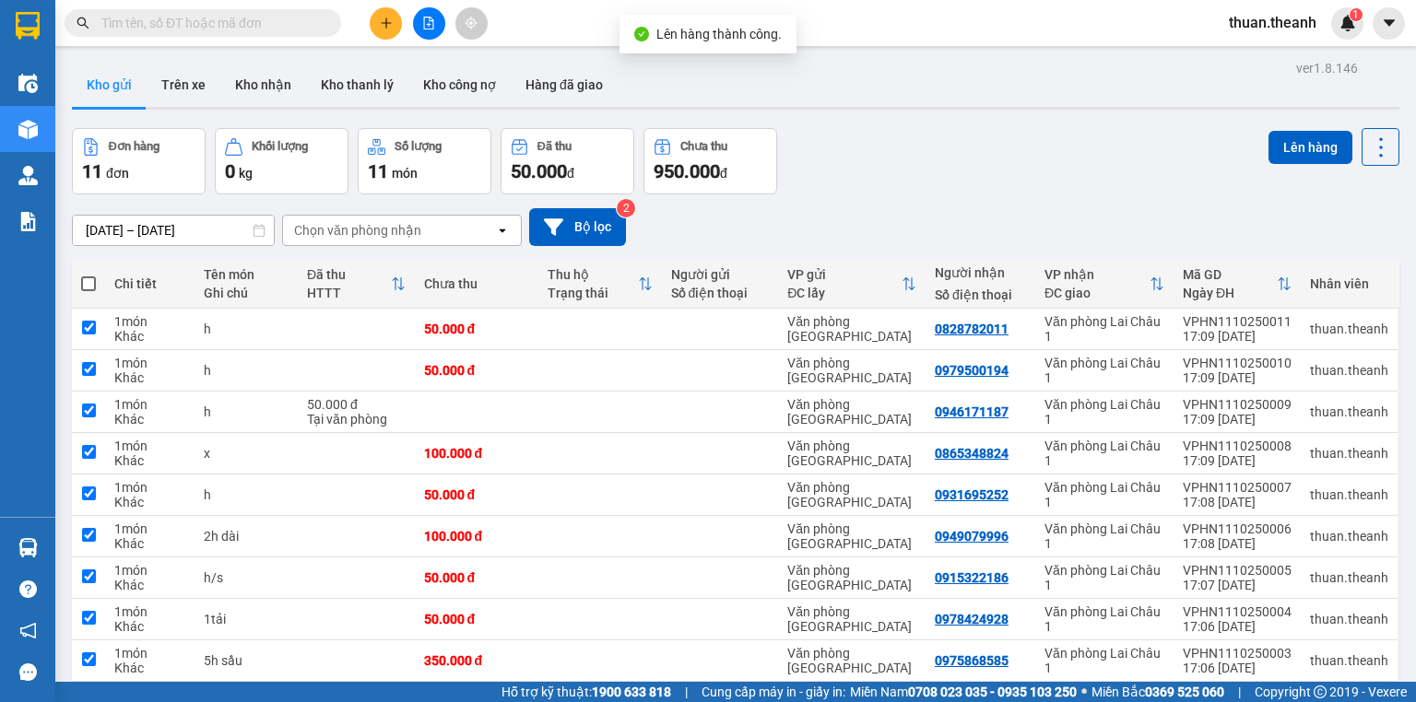
checkbox input "true"
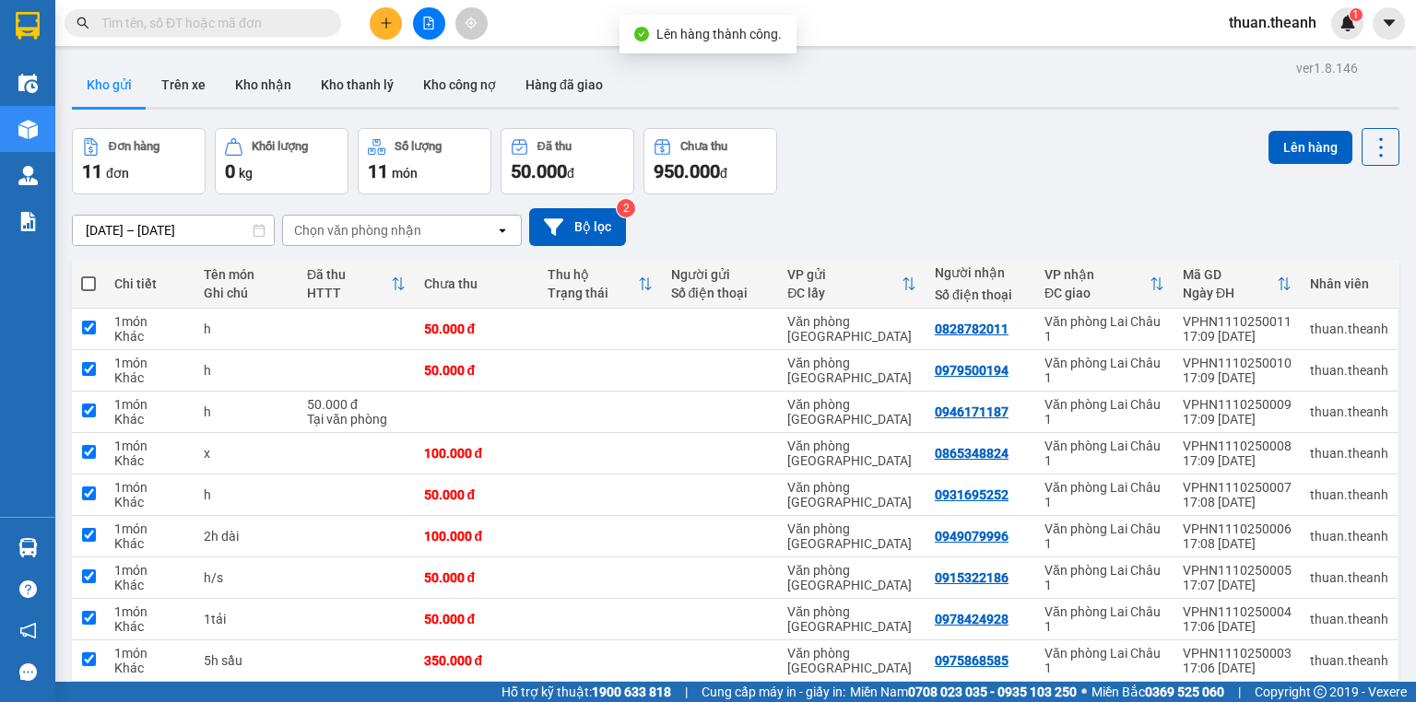
checkbox input "true"
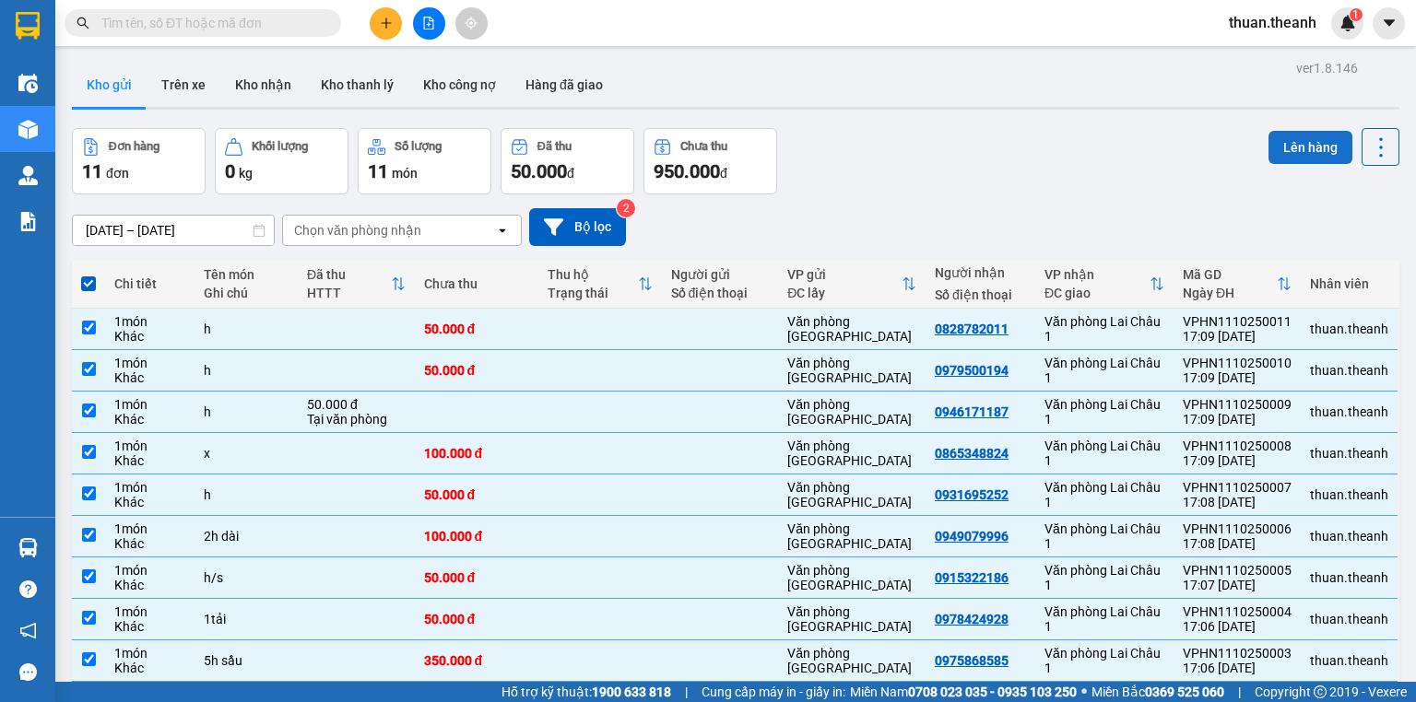
click at [1293, 146] on button "Lên hàng" at bounding box center [1310, 147] width 84 height 33
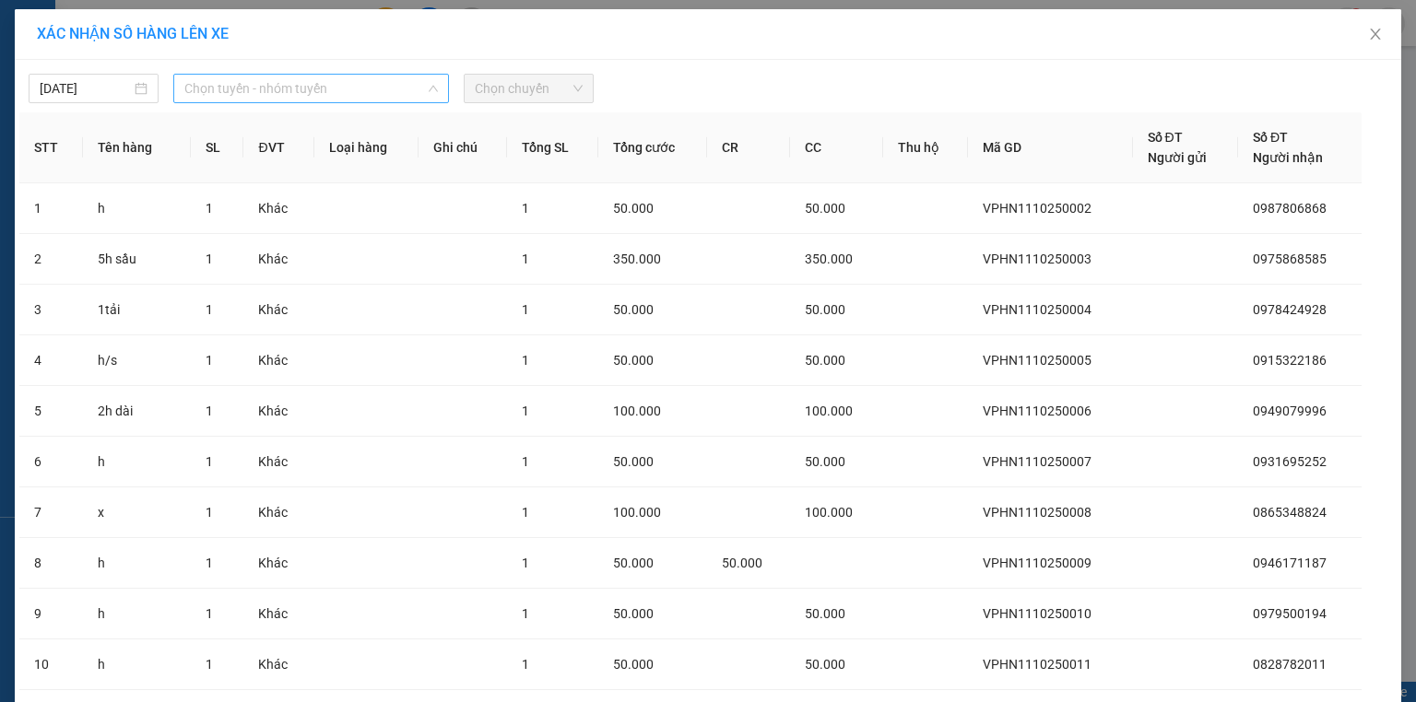
click at [258, 93] on span "Chọn tuyến - nhóm tuyến" at bounding box center [310, 89] width 253 height 28
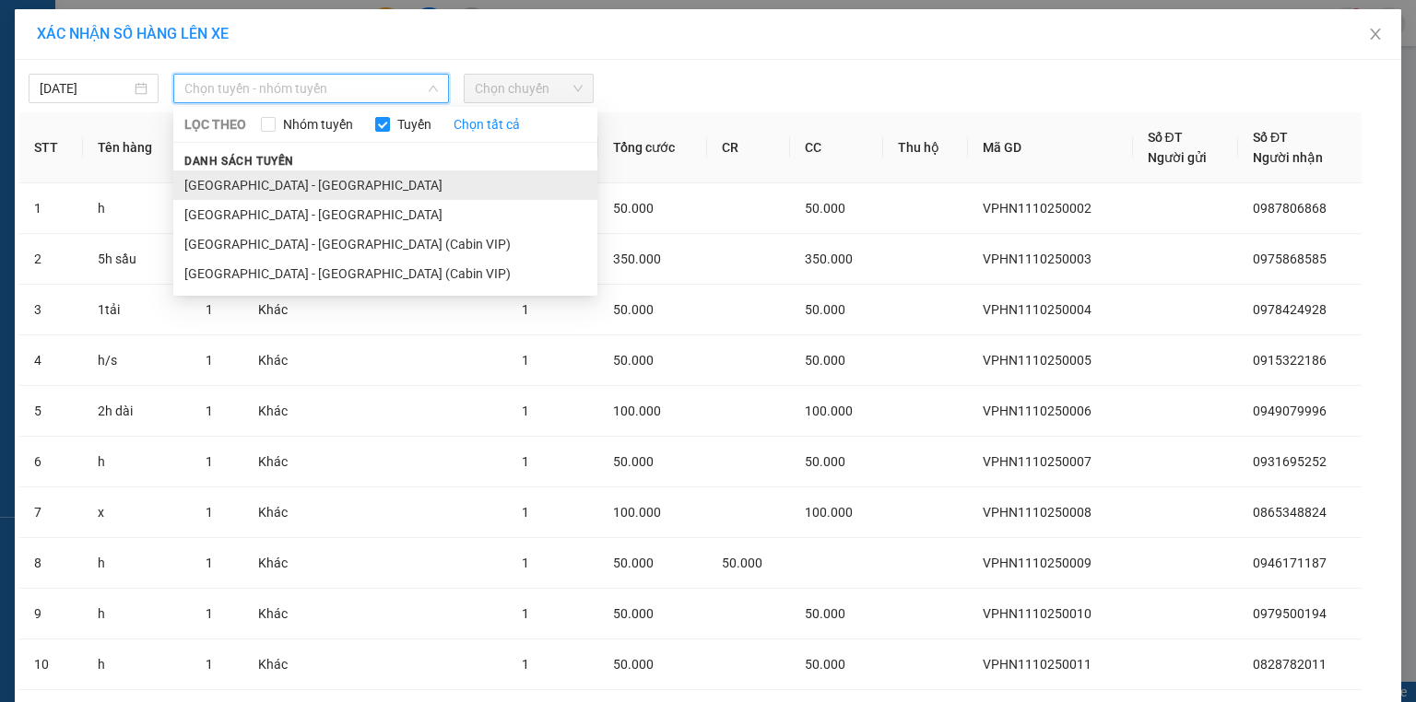
click at [264, 180] on li "[GEOGRAPHIC_DATA] - [GEOGRAPHIC_DATA]" at bounding box center [385, 185] width 424 height 29
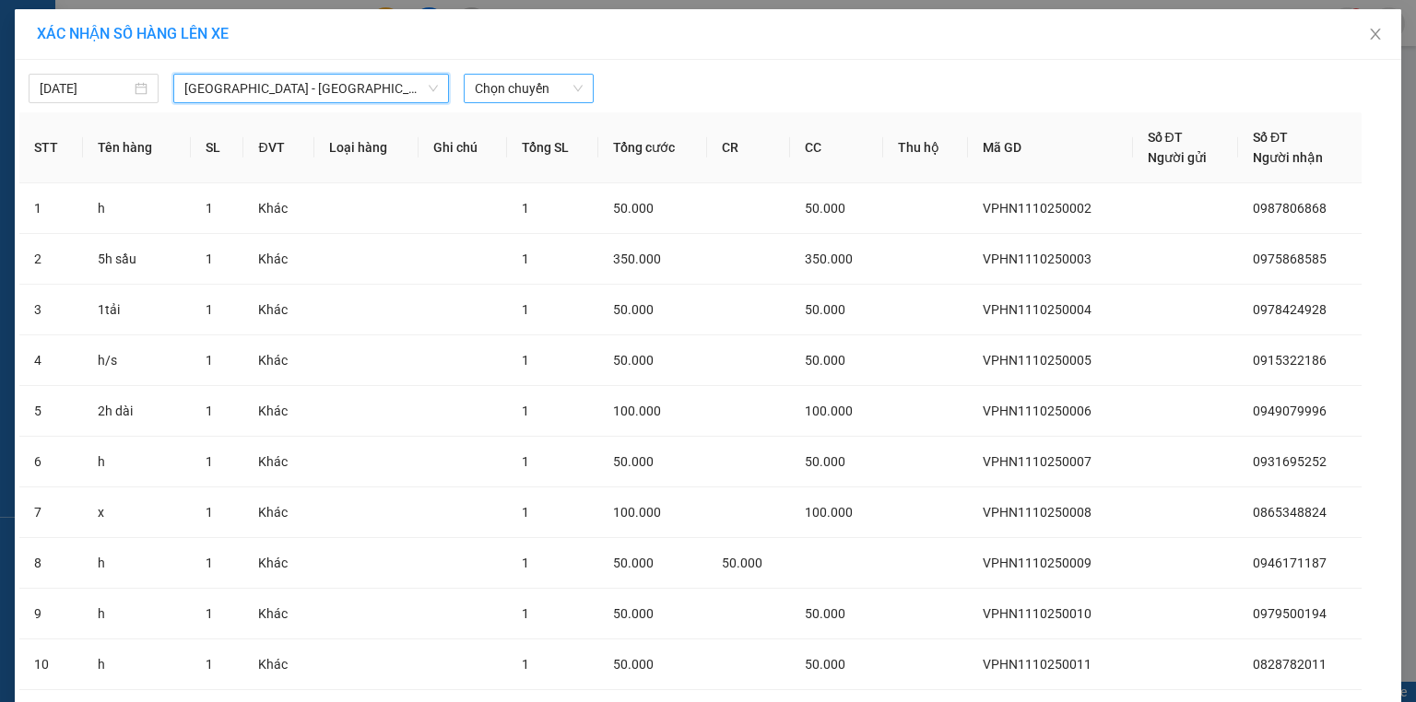
click at [485, 99] on span "Chọn chuyến" at bounding box center [529, 89] width 108 height 28
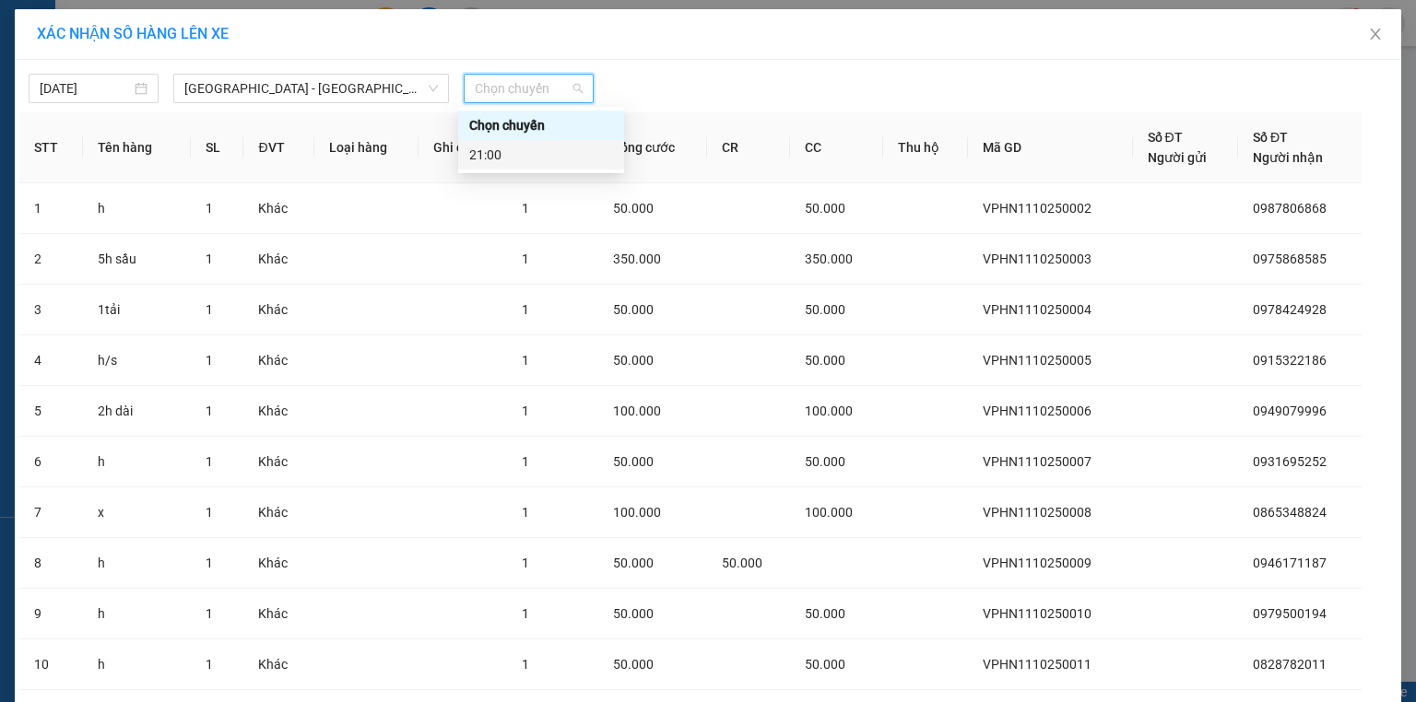
click at [501, 153] on div "21:00" at bounding box center [541, 155] width 144 height 20
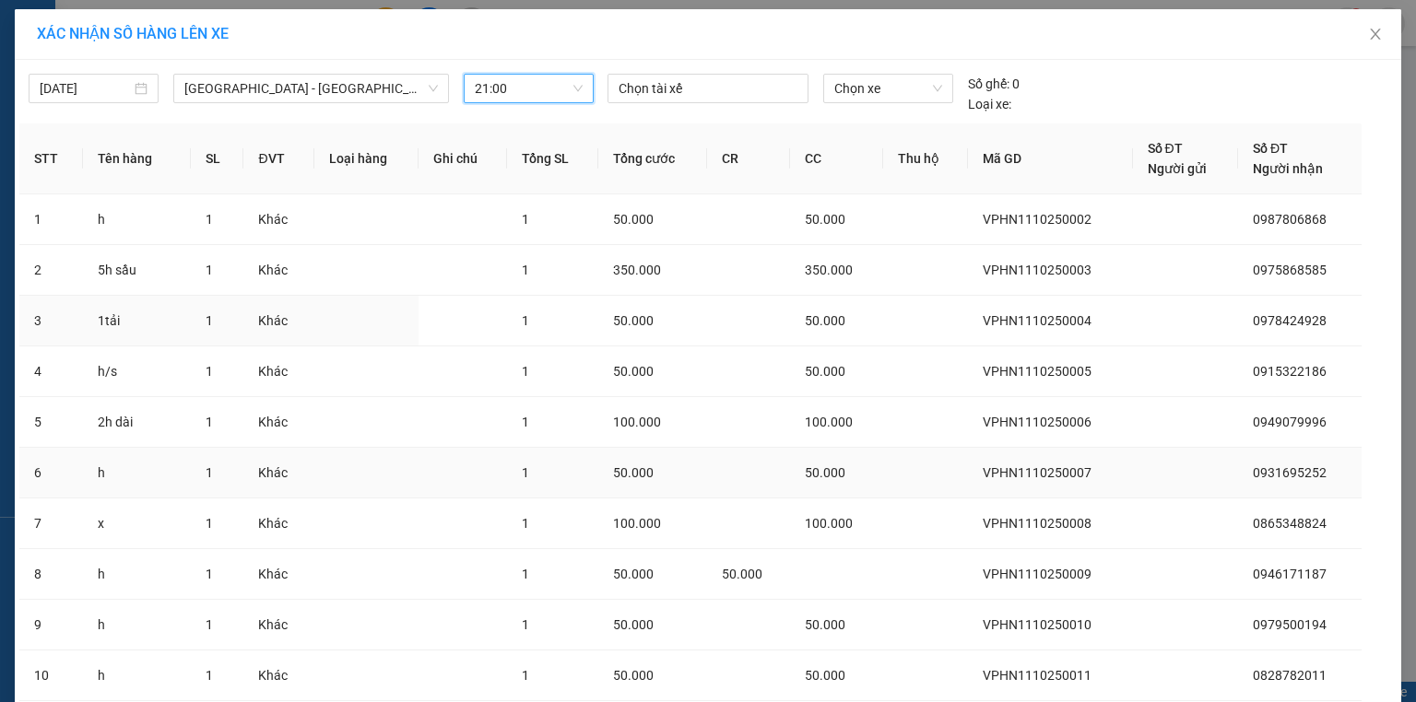
scroll to position [131, 0]
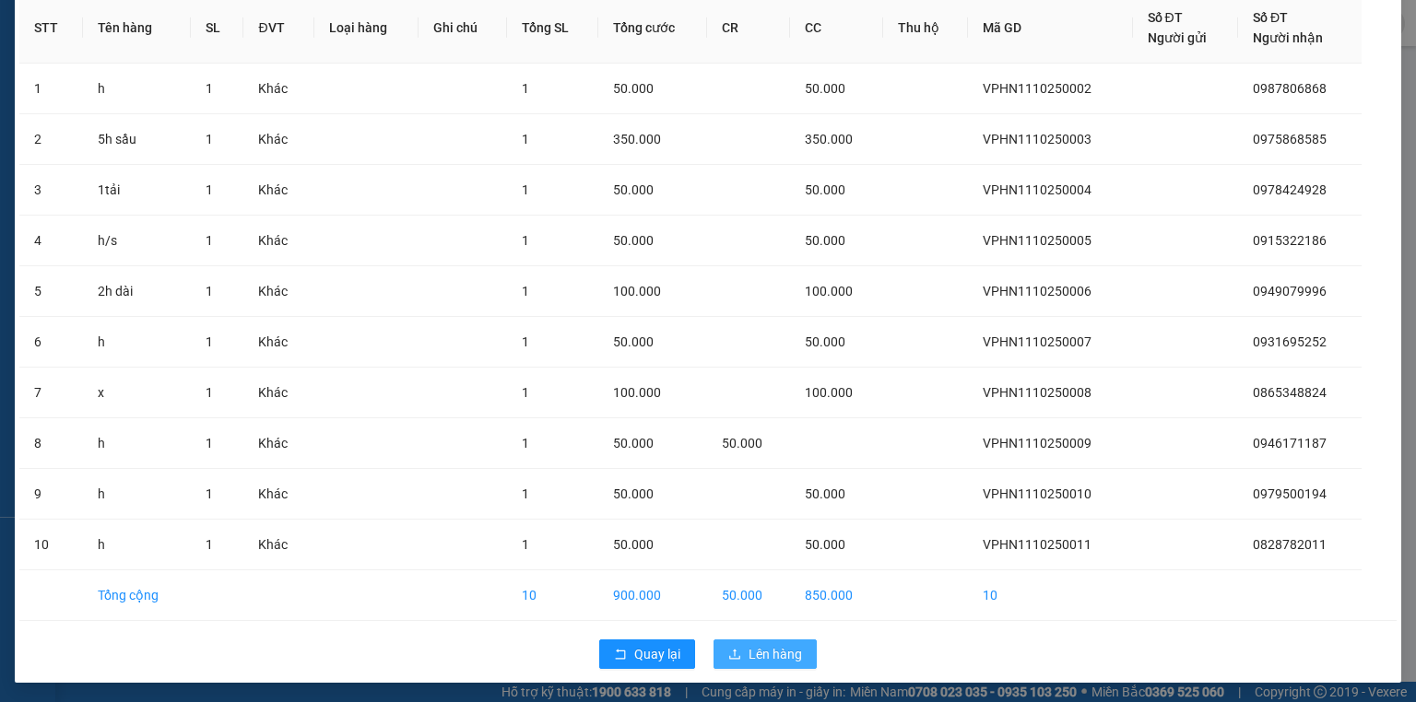
click at [749, 659] on span "Lên hàng" at bounding box center [775, 654] width 53 height 20
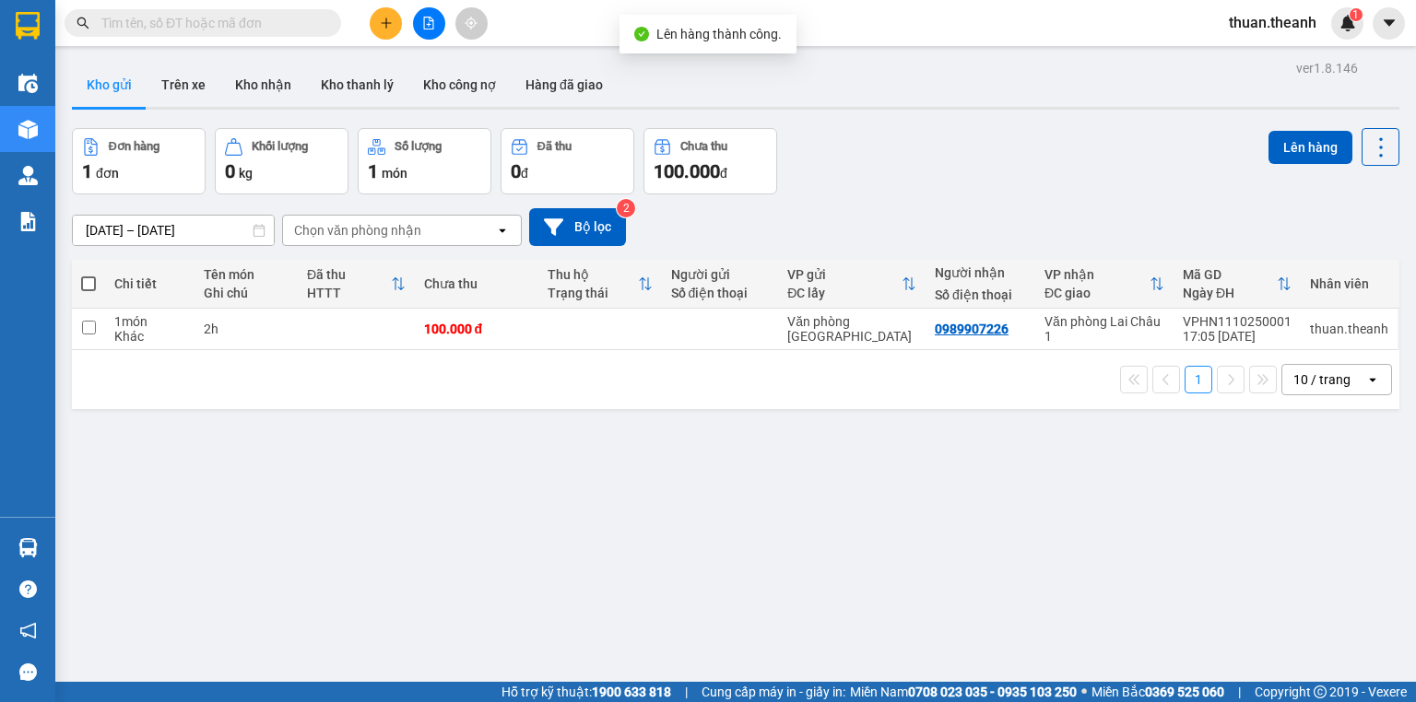
click at [85, 284] on span at bounding box center [88, 284] width 15 height 15
click at [88, 275] on input "checkbox" at bounding box center [88, 275] width 0 height 0
checkbox input "true"
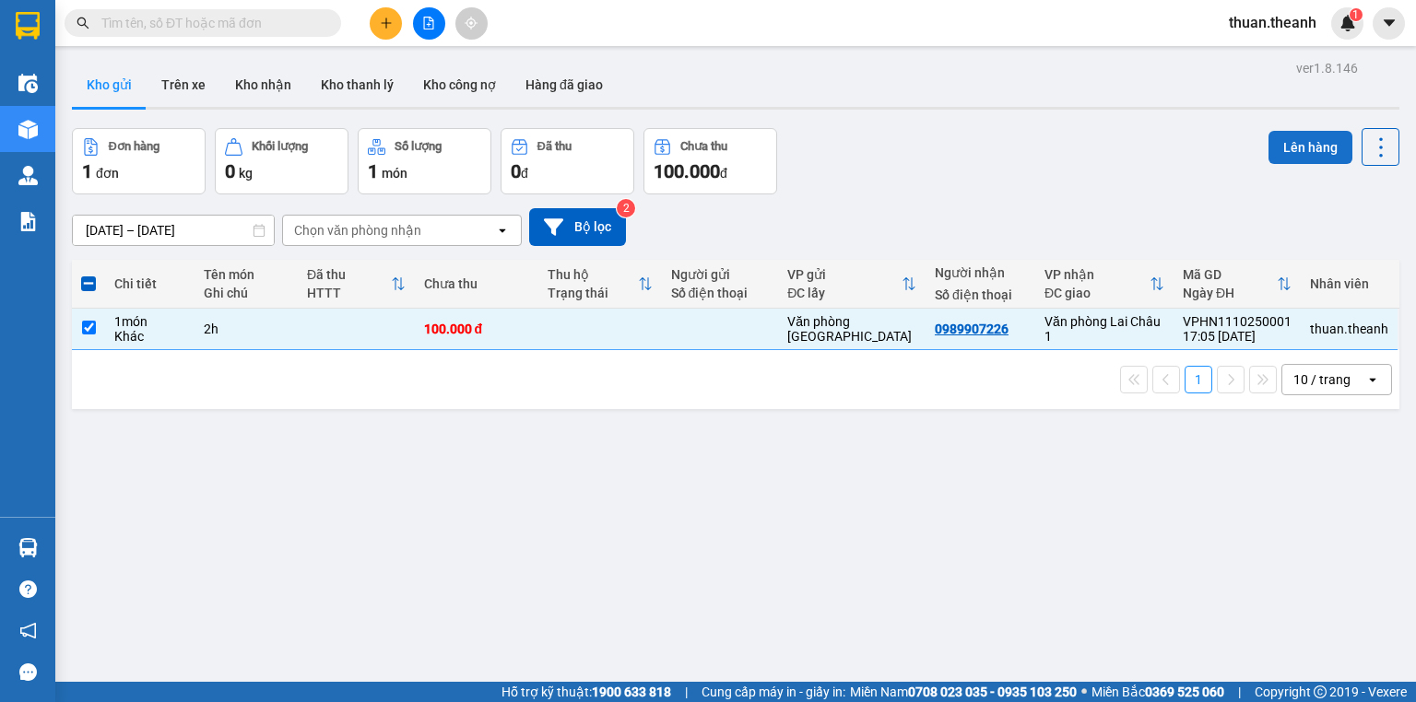
click at [1307, 147] on button "Lên hàng" at bounding box center [1310, 147] width 84 height 33
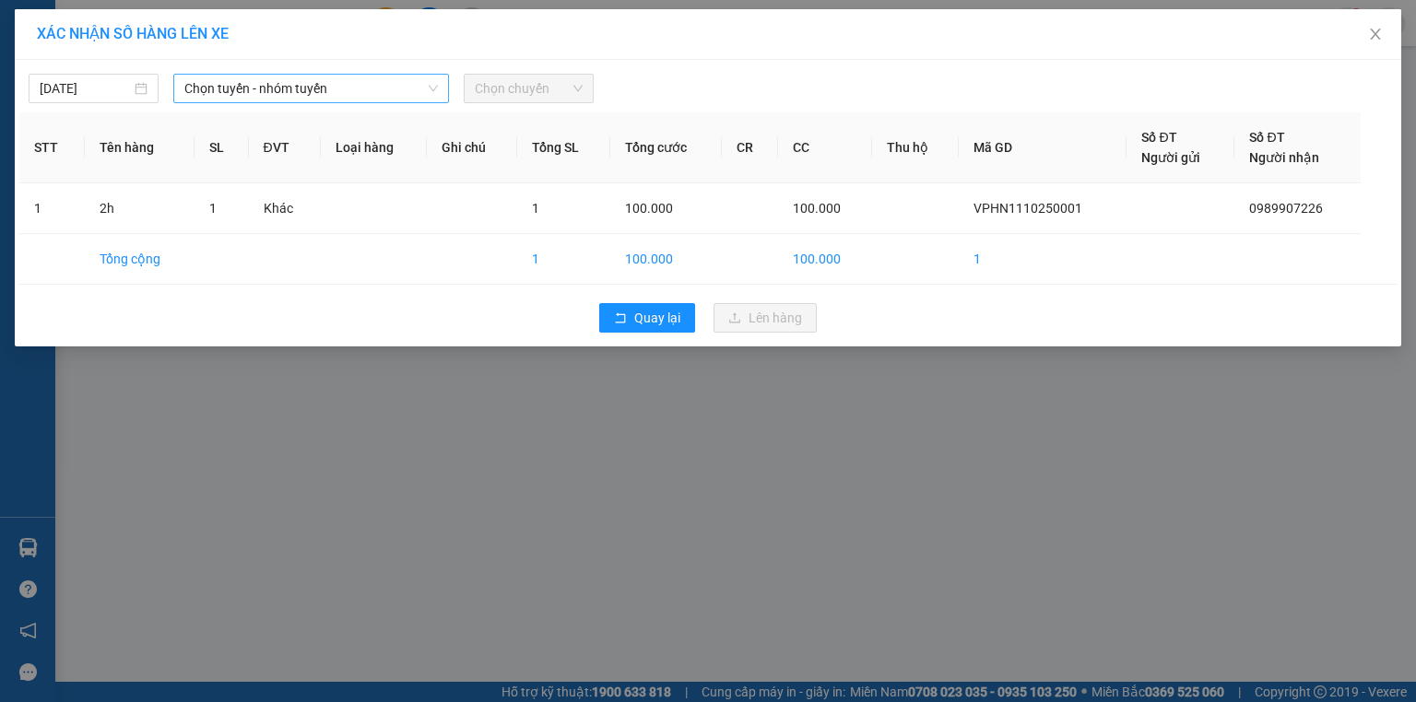
click at [247, 91] on span "Chọn tuyến - nhóm tuyến" at bounding box center [310, 89] width 253 height 28
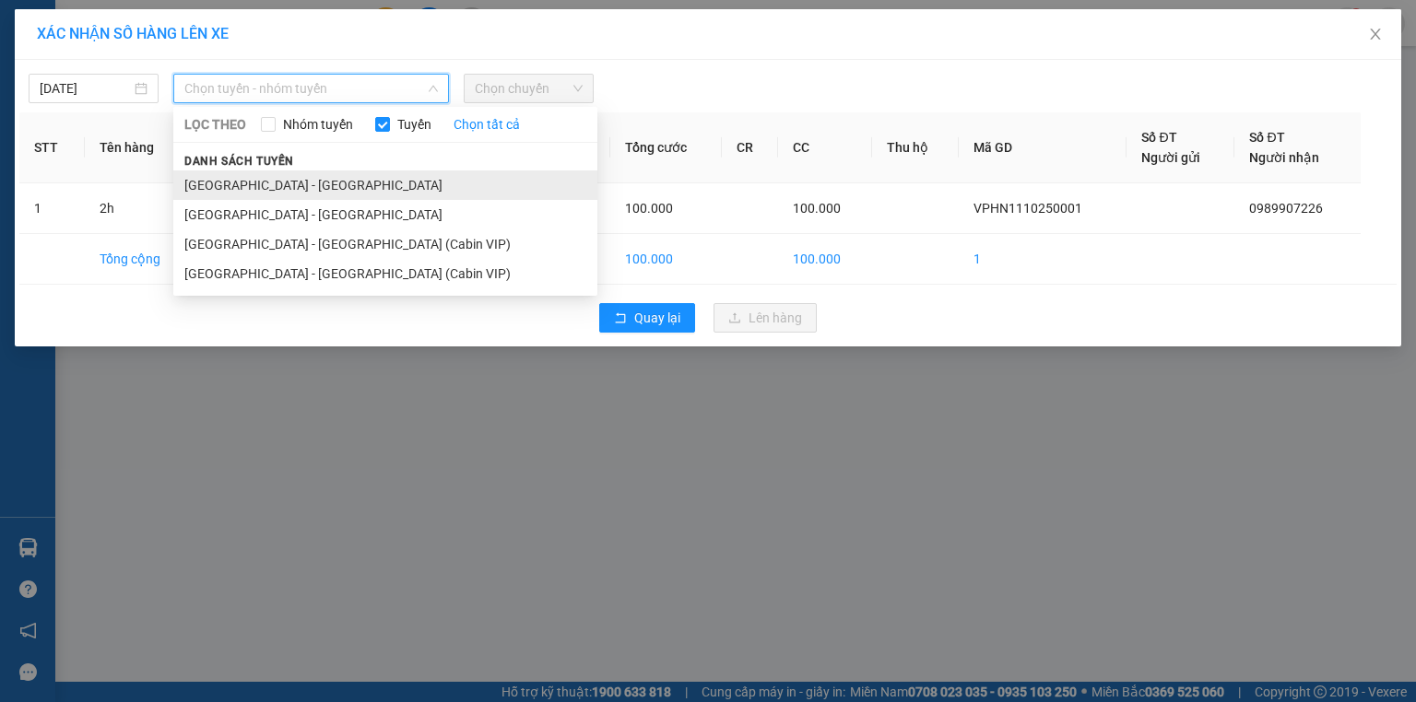
click at [280, 180] on li "[GEOGRAPHIC_DATA] - [GEOGRAPHIC_DATA]" at bounding box center [385, 185] width 424 height 29
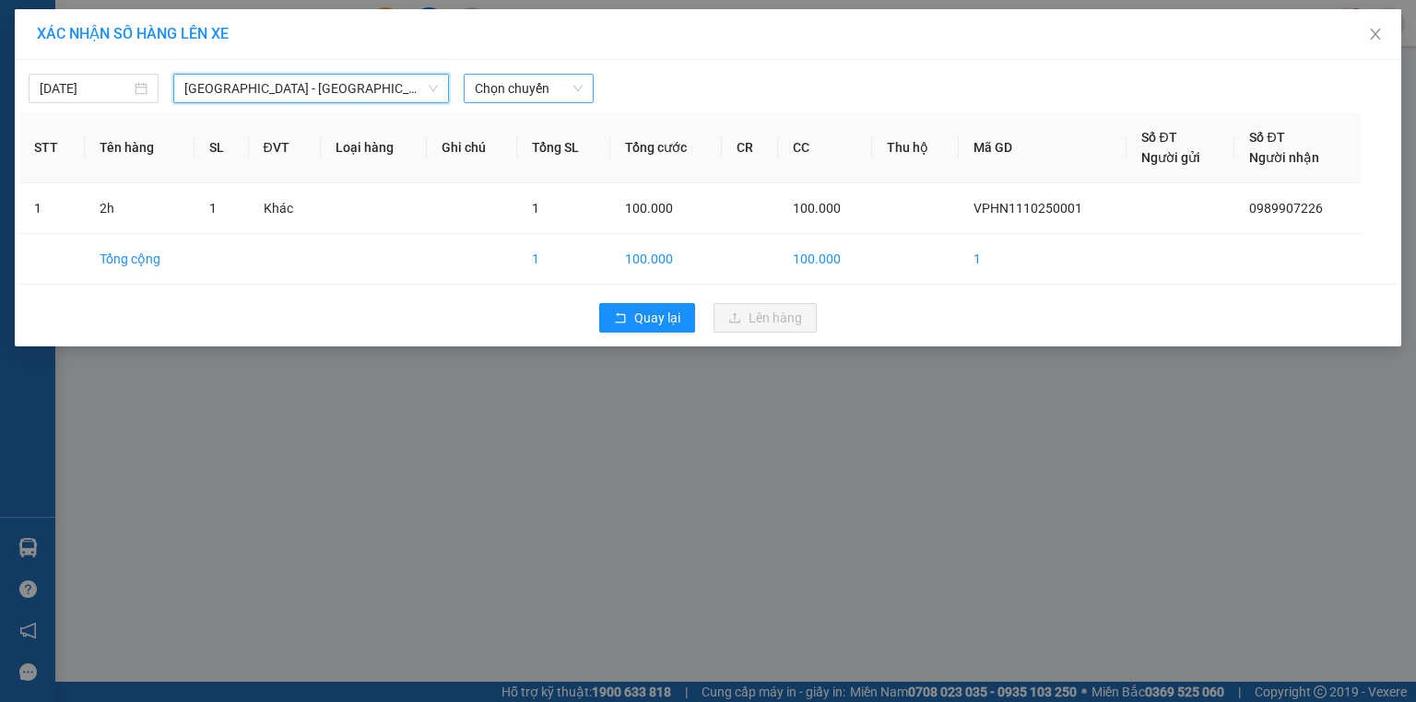
click at [516, 82] on span "Chọn chuyến" at bounding box center [529, 89] width 108 height 28
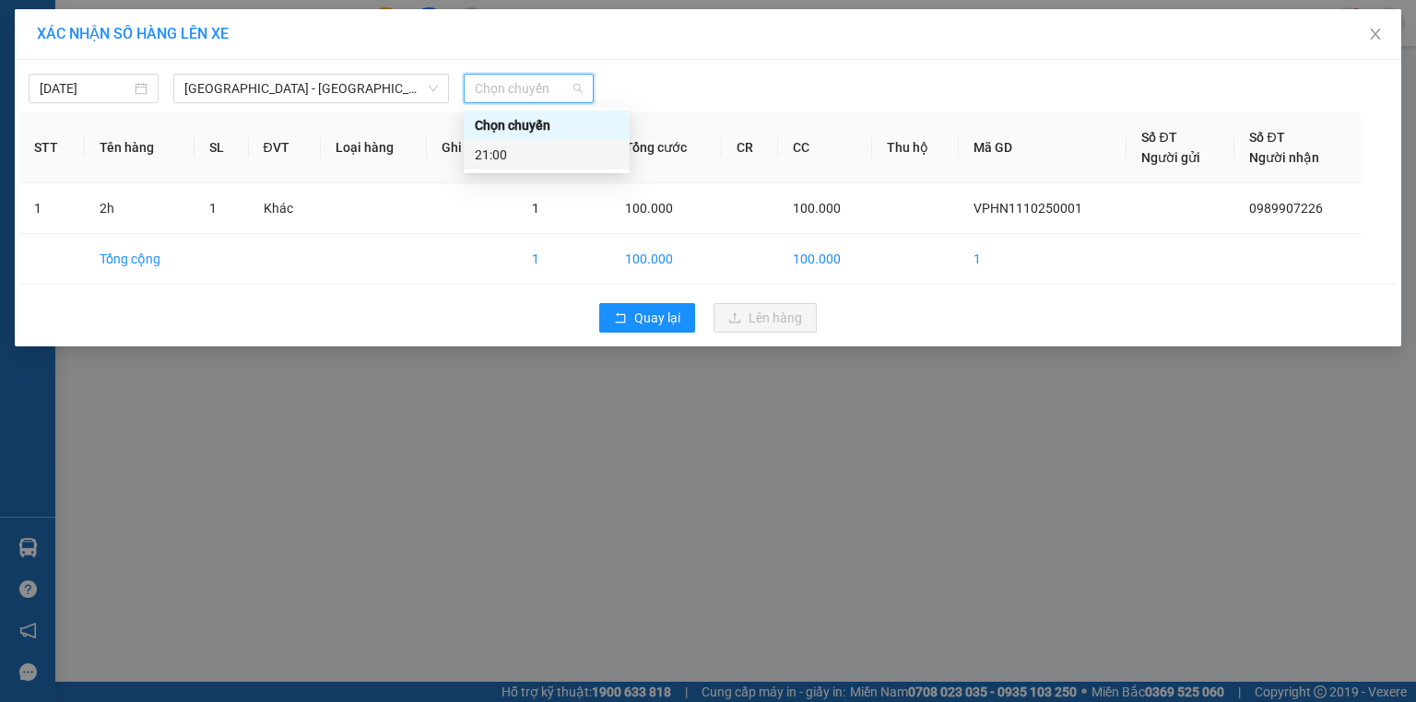
click at [510, 147] on div "21:00" at bounding box center [547, 155] width 144 height 20
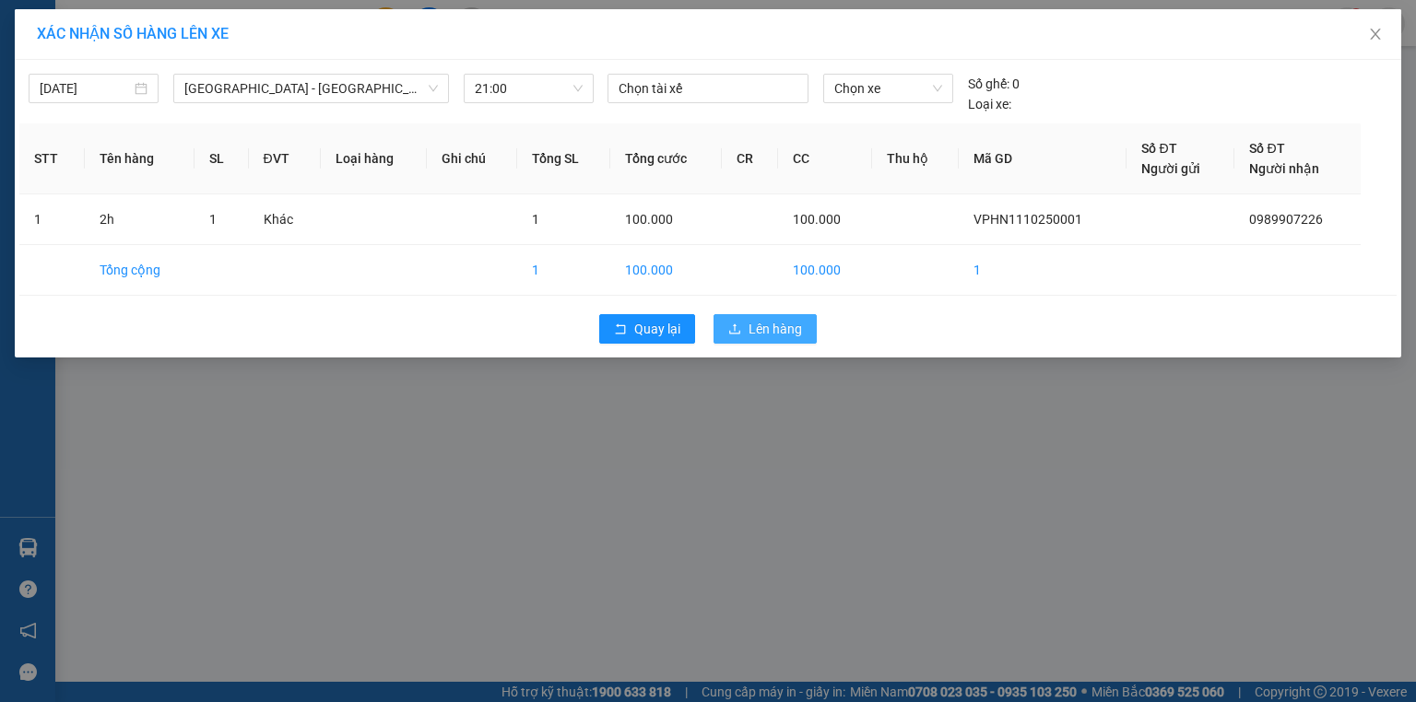
click at [788, 336] on span "Lên hàng" at bounding box center [775, 329] width 53 height 20
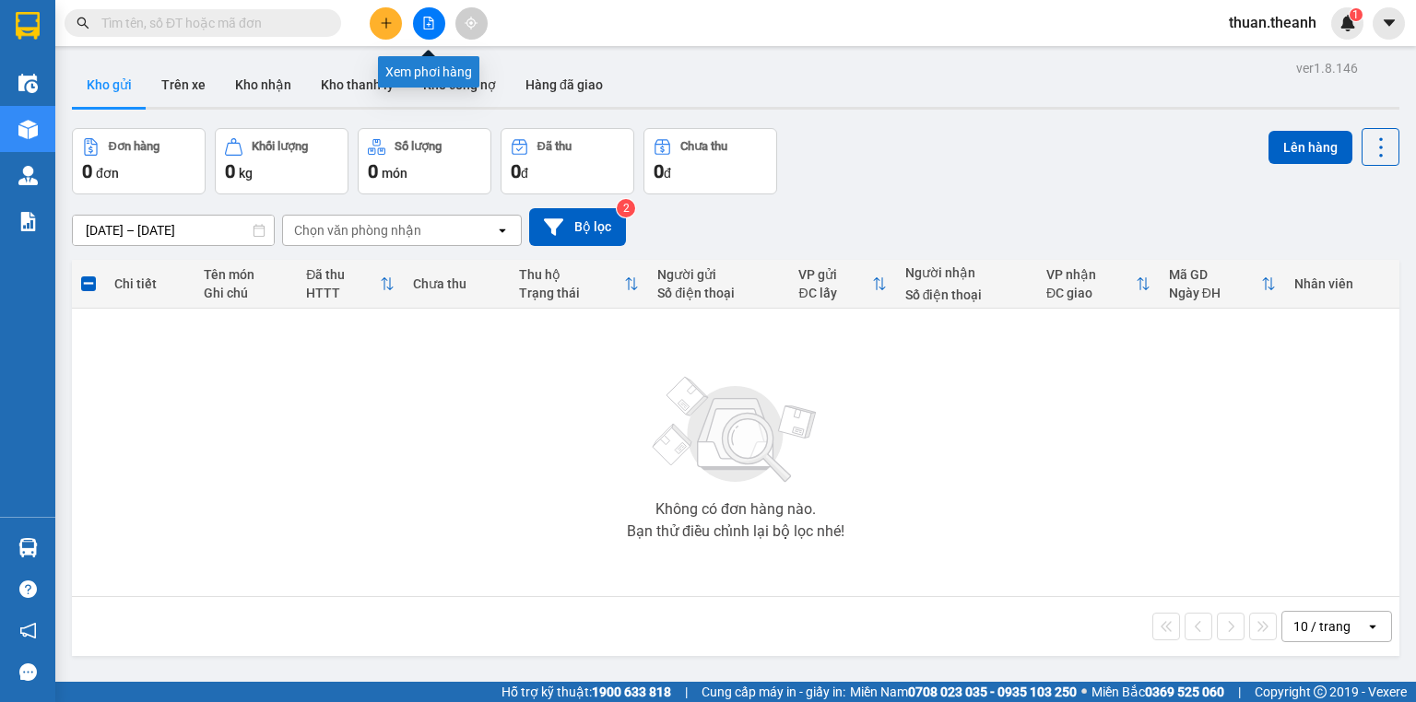
click at [428, 23] on icon "file-add" at bounding box center [429, 23] width 10 height 13
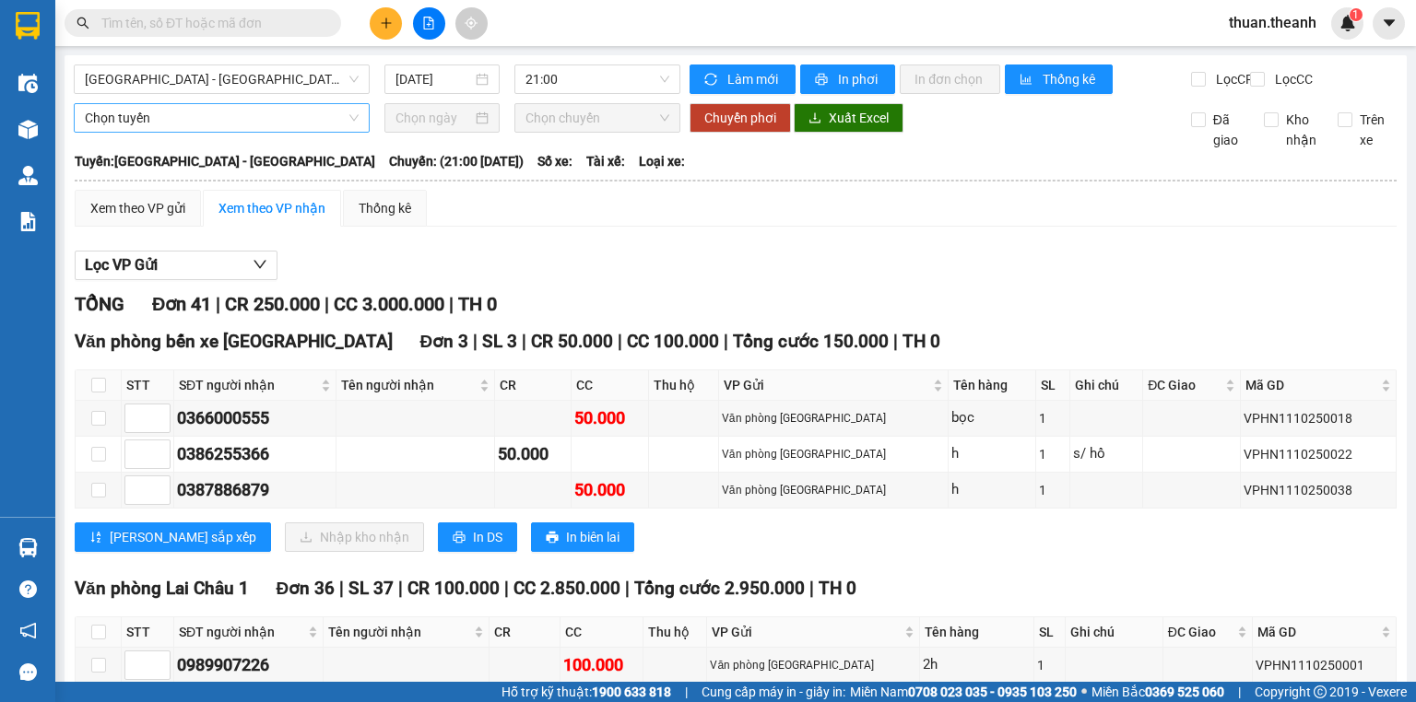
click at [181, 122] on span "Chọn tuyến" at bounding box center [222, 118] width 274 height 28
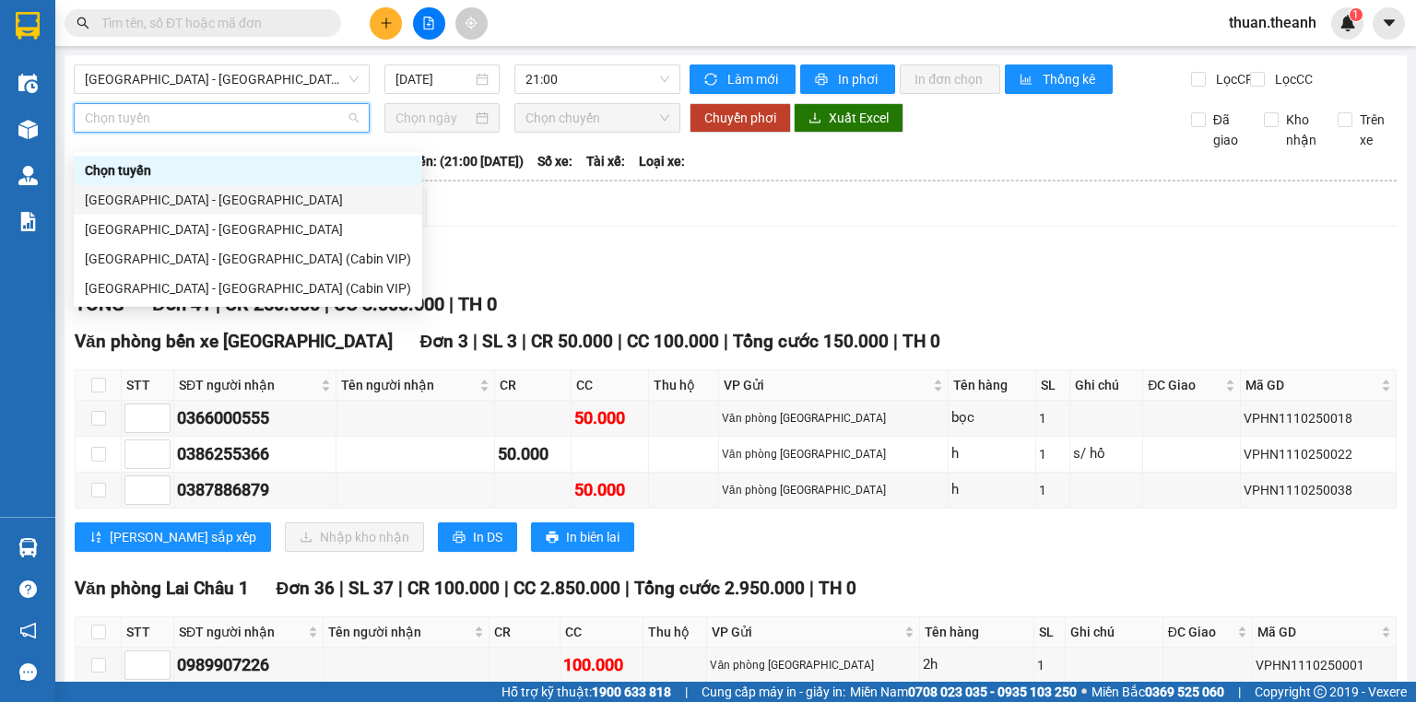
click at [152, 199] on div "[GEOGRAPHIC_DATA] - [GEOGRAPHIC_DATA]" at bounding box center [248, 200] width 326 height 20
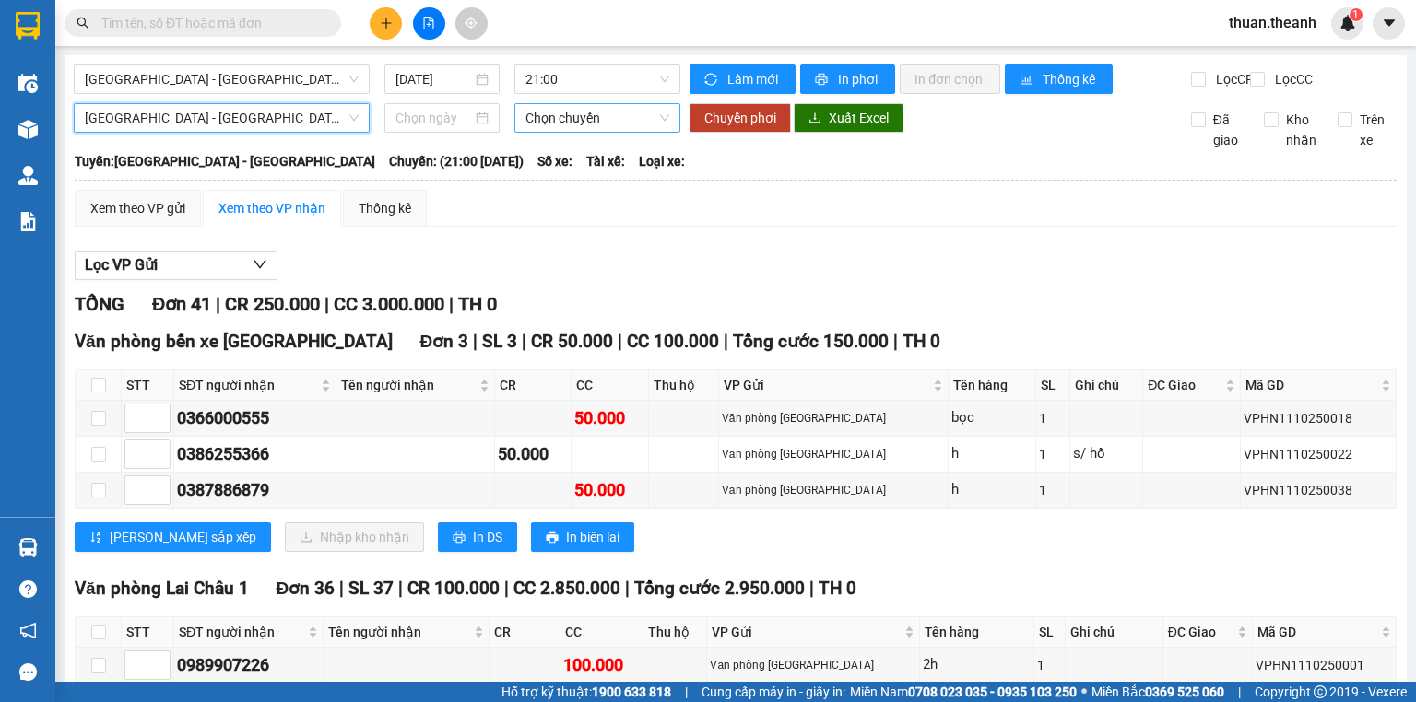
click at [571, 127] on span "Chọn chuyến" at bounding box center [597, 118] width 145 height 28
click at [981, 168] on div "[GEOGRAPHIC_DATA]: [GEOGRAPHIC_DATA] - [GEOGRAPHIC_DATA]: (21:00 [DATE]) Số xe:…" at bounding box center [736, 161] width 1322 height 20
click at [844, 81] on span "In phơi" at bounding box center [859, 79] width 42 height 20
